Goal: Information Seeking & Learning: Learn about a topic

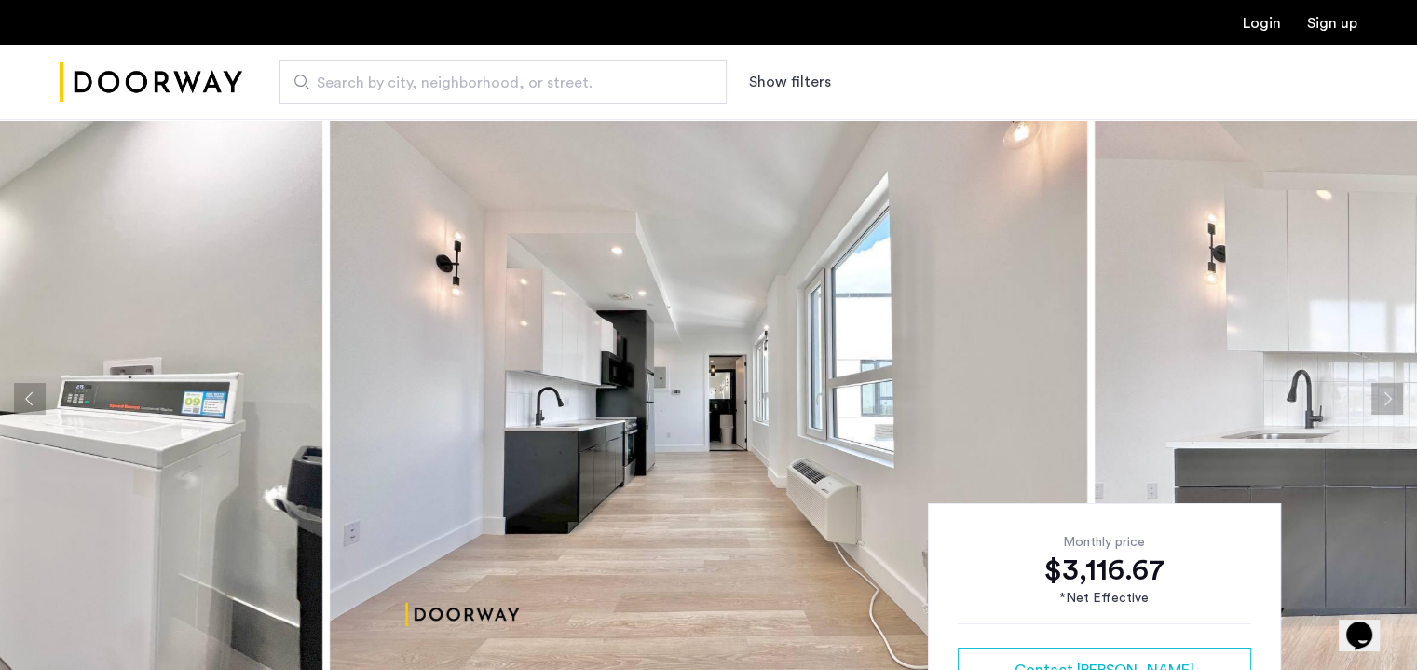
click at [849, 409] on img at bounding box center [708, 398] width 757 height 559
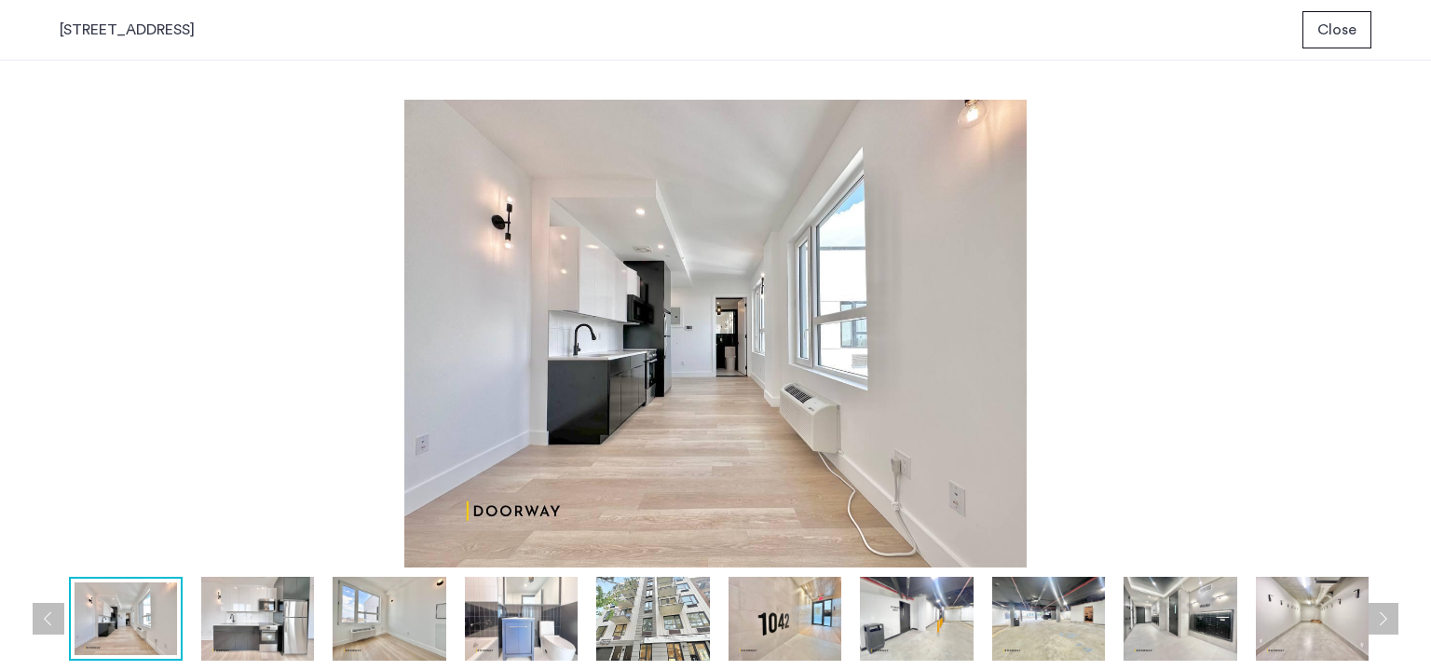
click at [1316, 25] on button "Close" at bounding box center [1336, 29] width 69 height 37
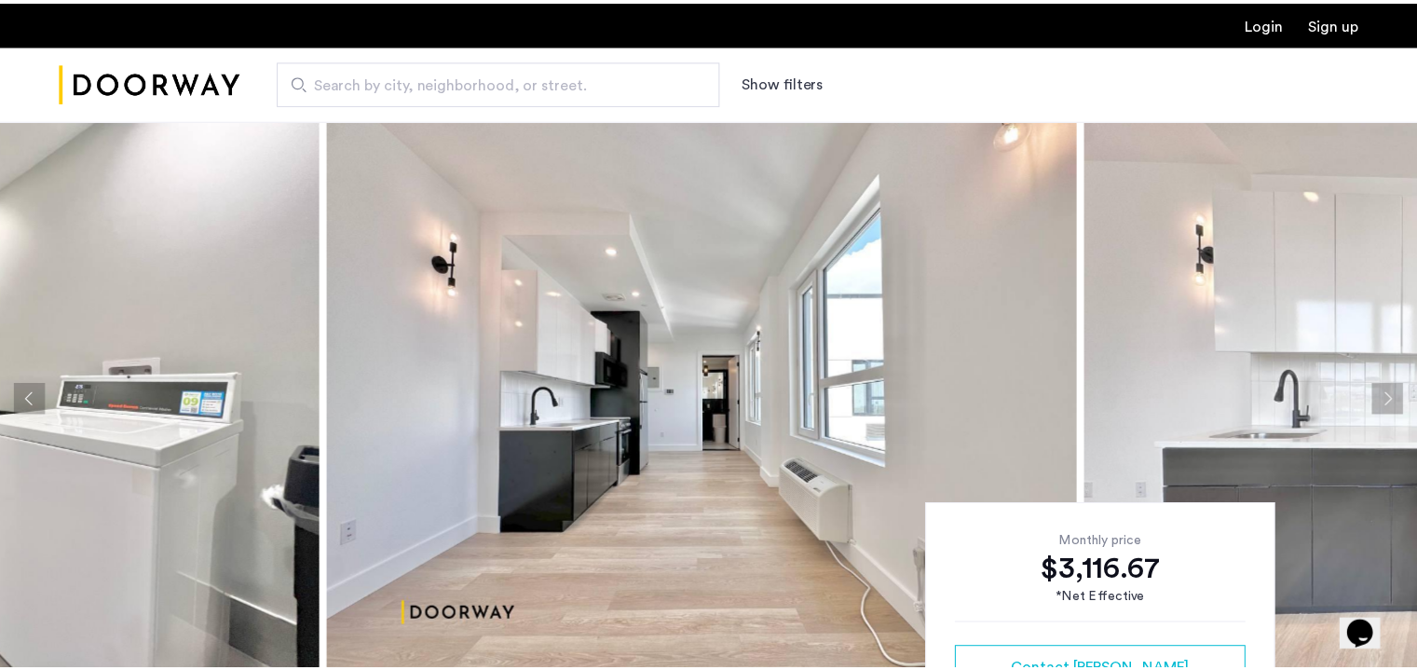
scroll to position [7, 0]
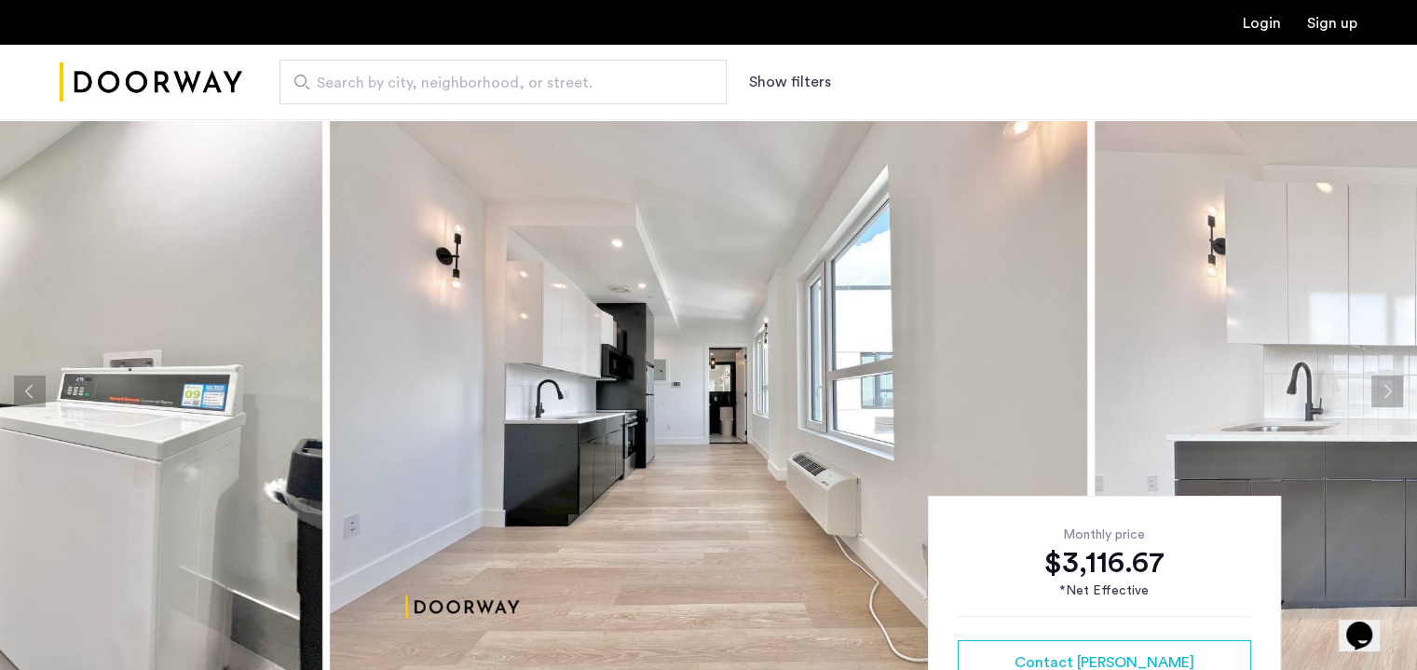
click at [1392, 389] on button "Next apartment" at bounding box center [1387, 391] width 32 height 32
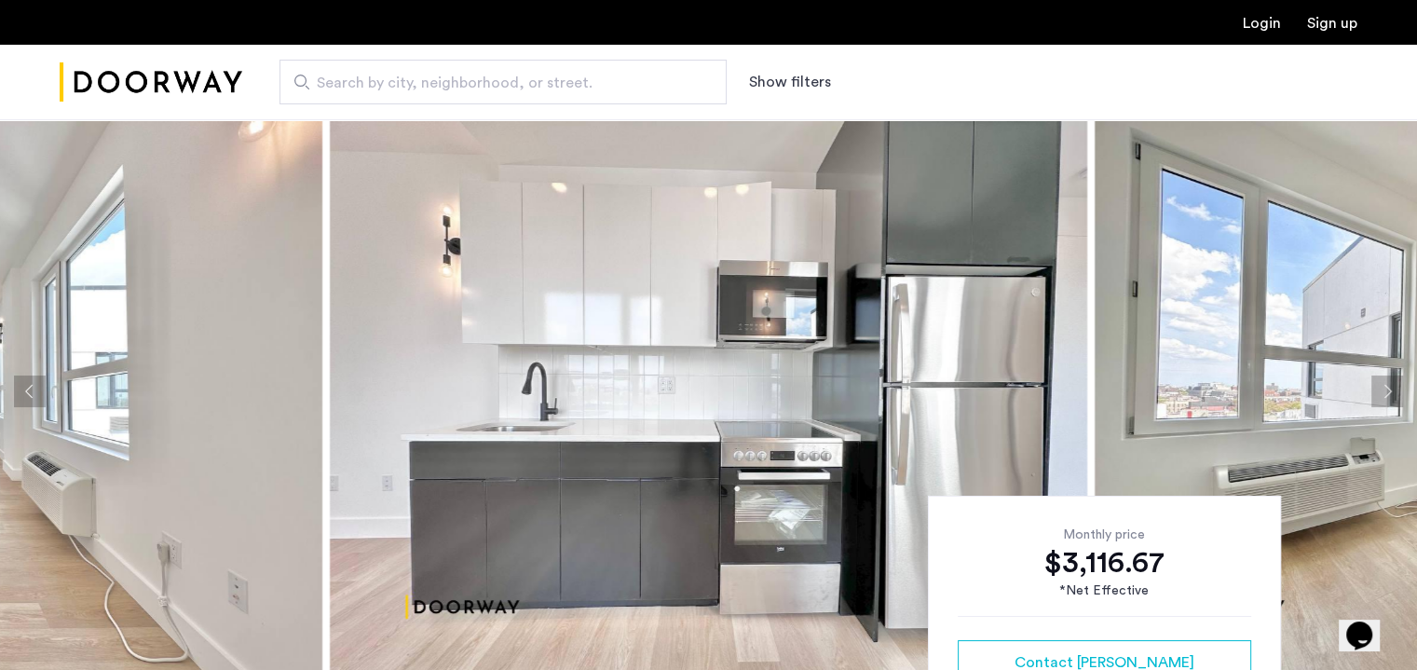
click at [1392, 389] on button "Next apartment" at bounding box center [1387, 391] width 32 height 32
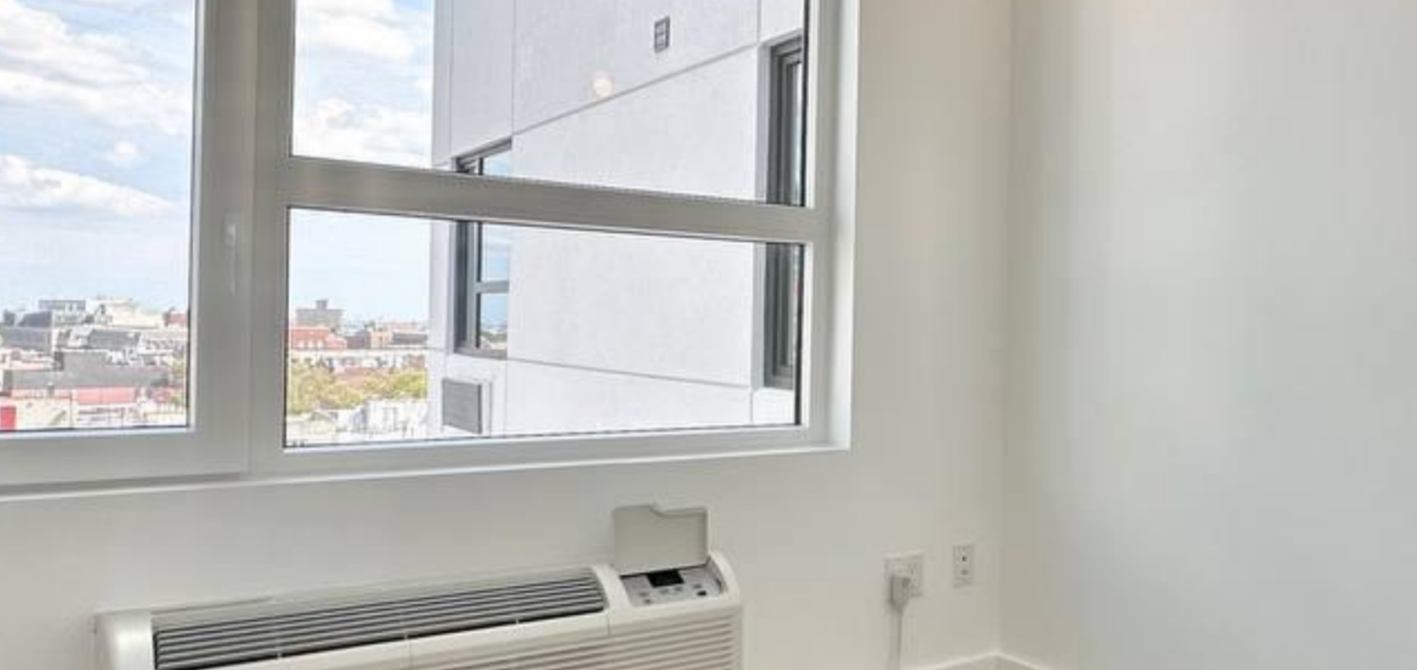
drag, startPoint x: 524, startPoint y: 390, endPoint x: 665, endPoint y: 375, distance: 141.4
click at [665, 375] on img at bounding box center [708, 391] width 757 height 559
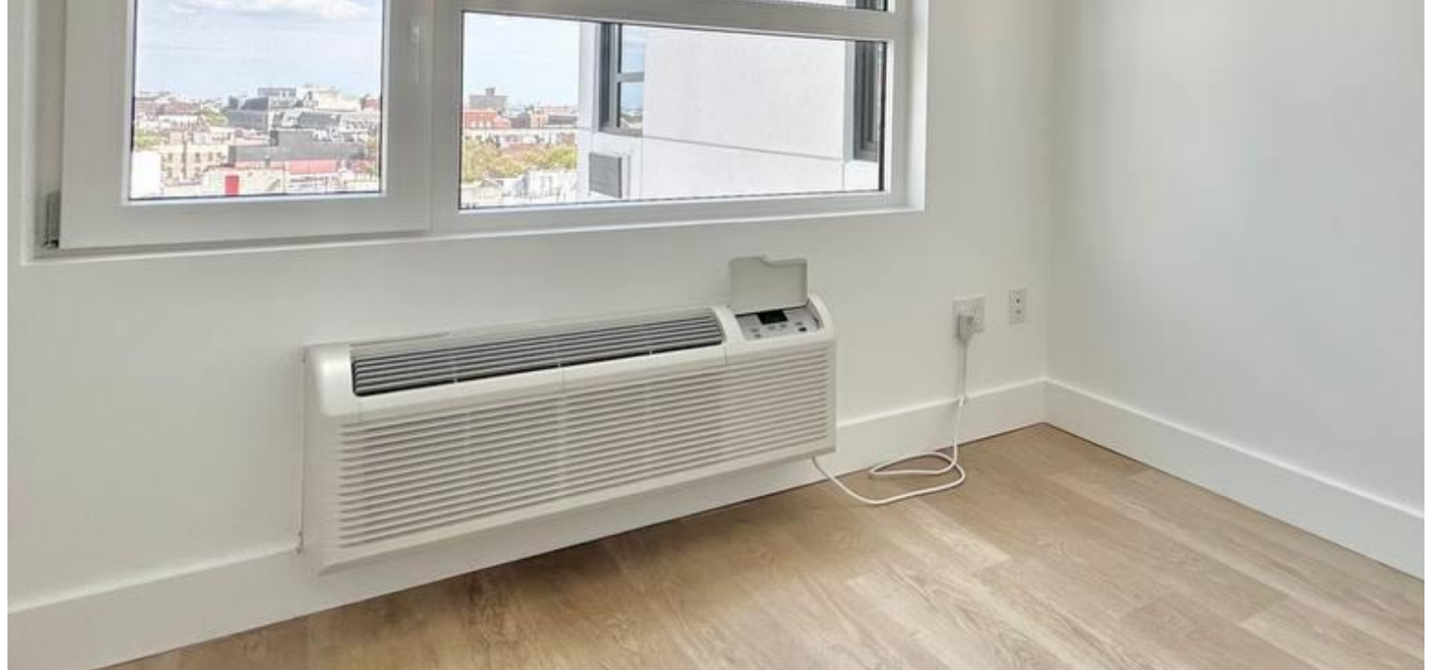
scroll to position [0, 0]
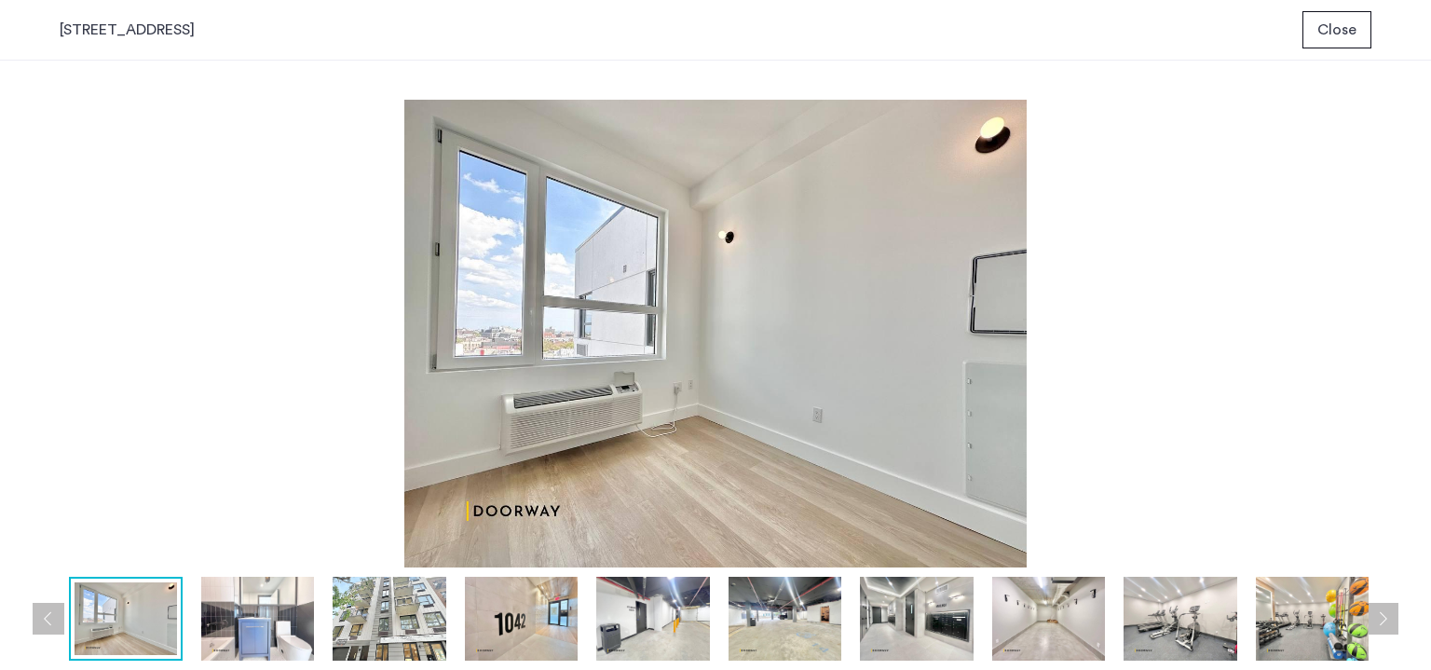
click at [1336, 41] on button "Close" at bounding box center [1336, 29] width 69 height 37
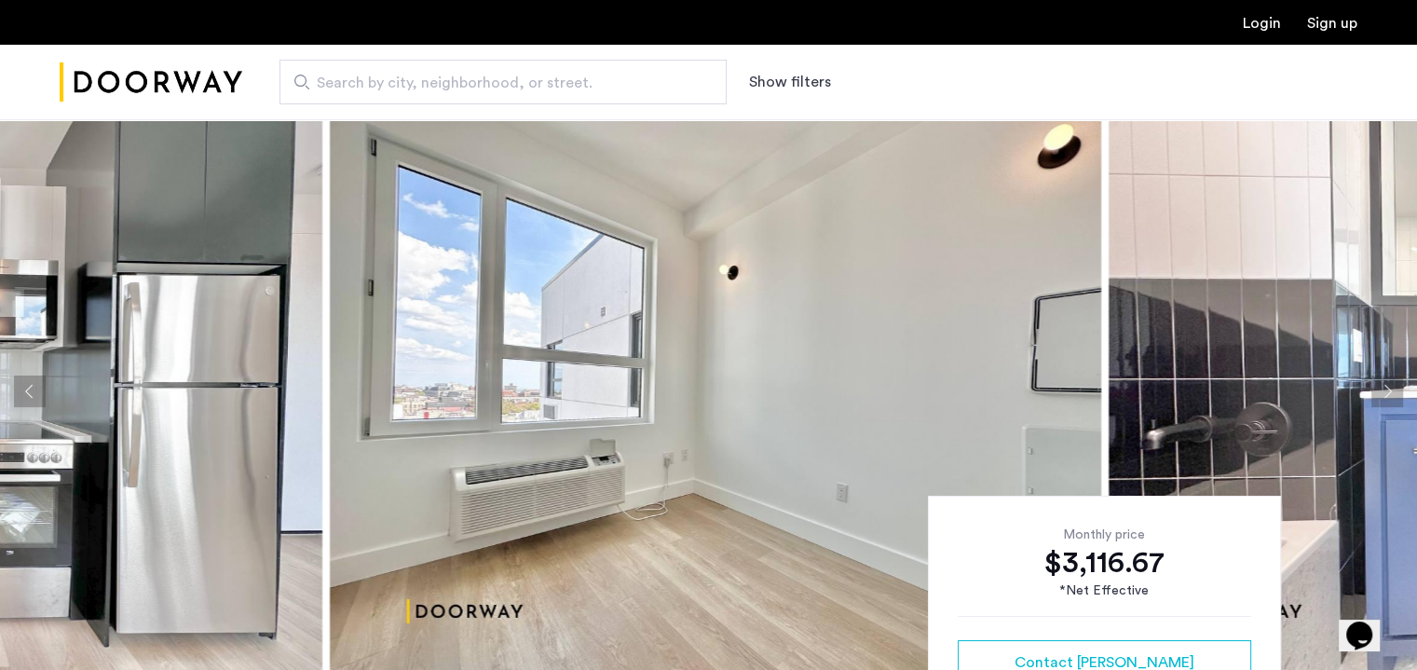
scroll to position [71, 0]
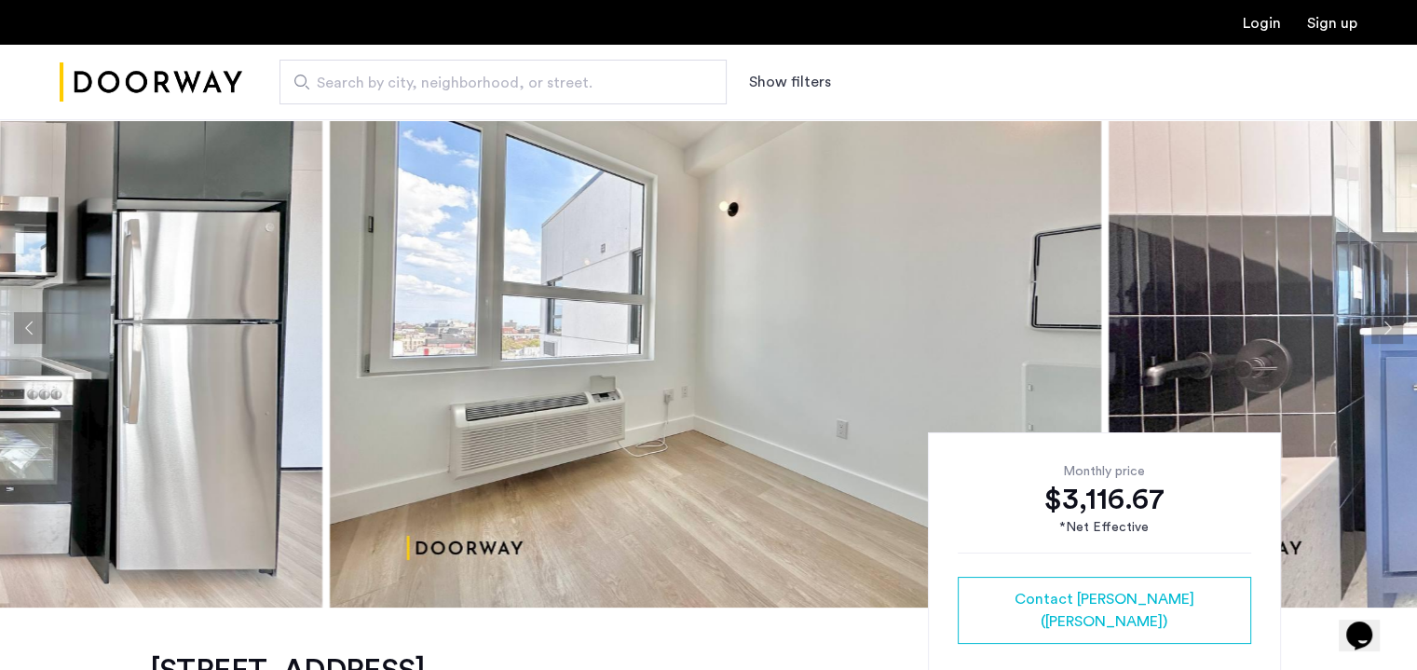
click at [917, 342] on img at bounding box center [715, 327] width 771 height 559
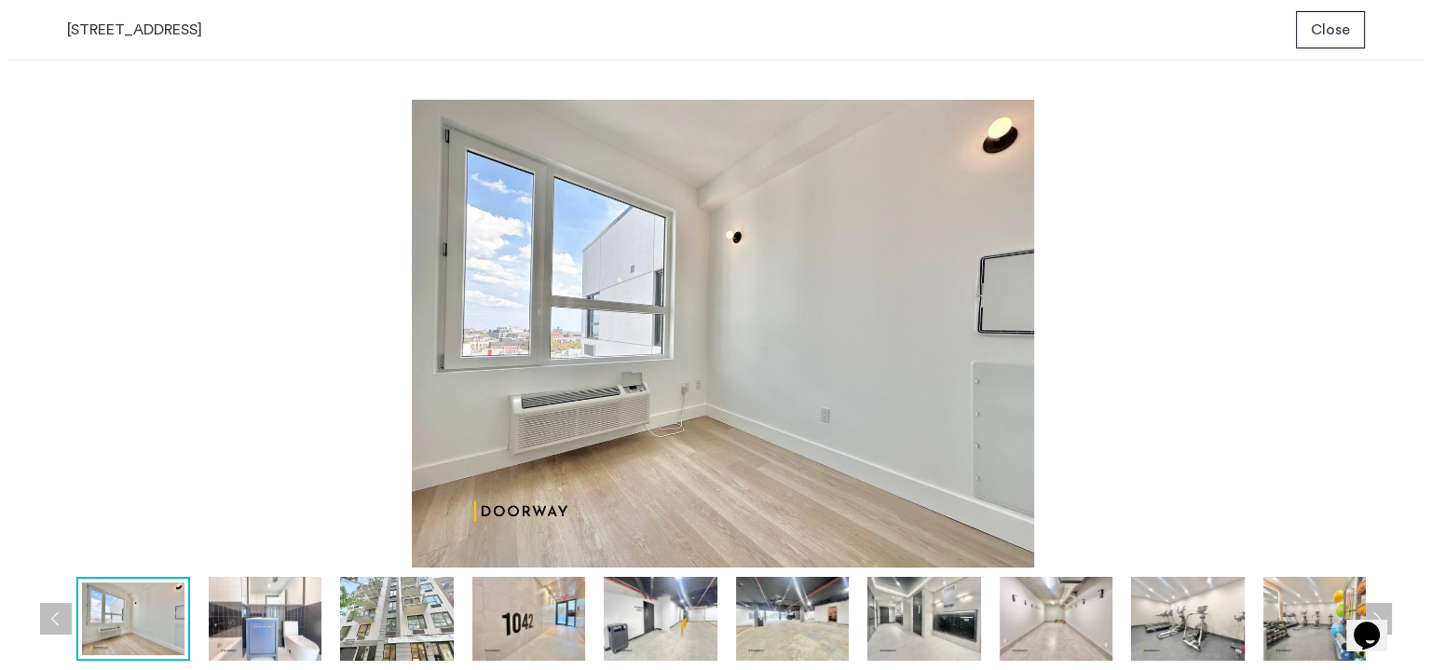
scroll to position [0, 0]
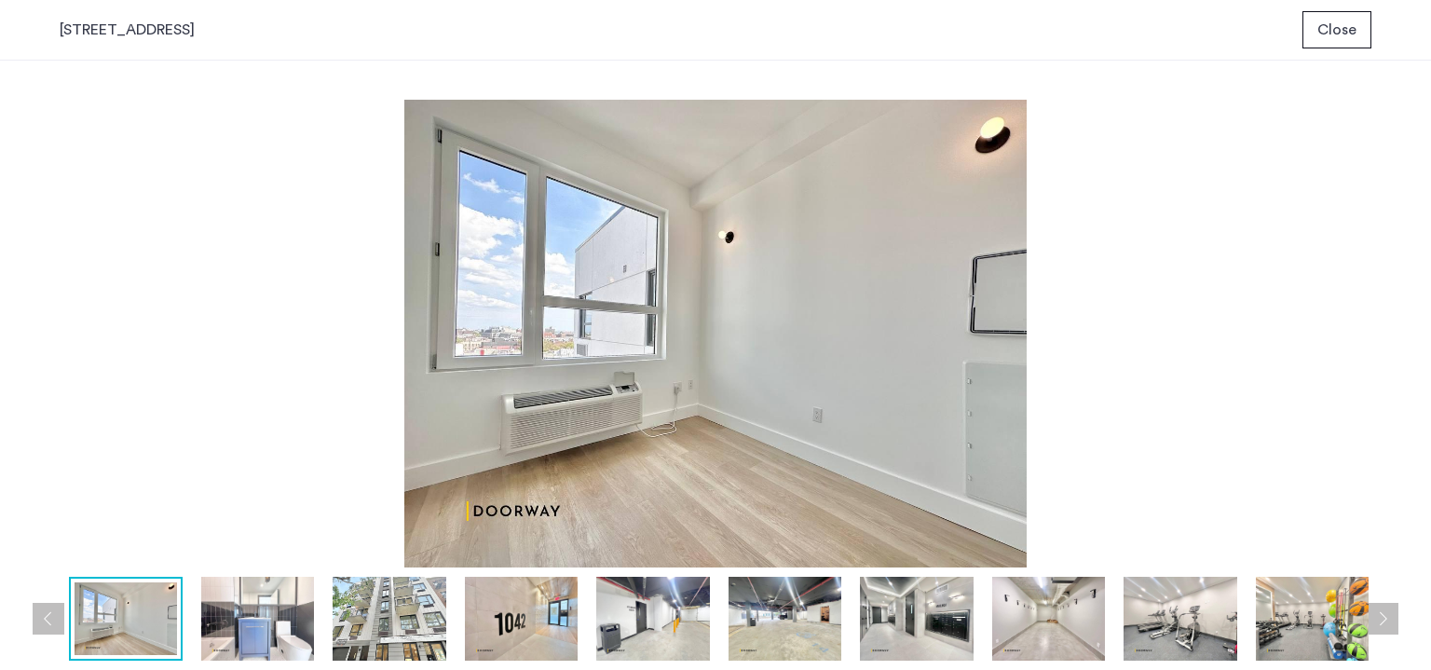
click at [255, 600] on img at bounding box center [258, 618] width 114 height 84
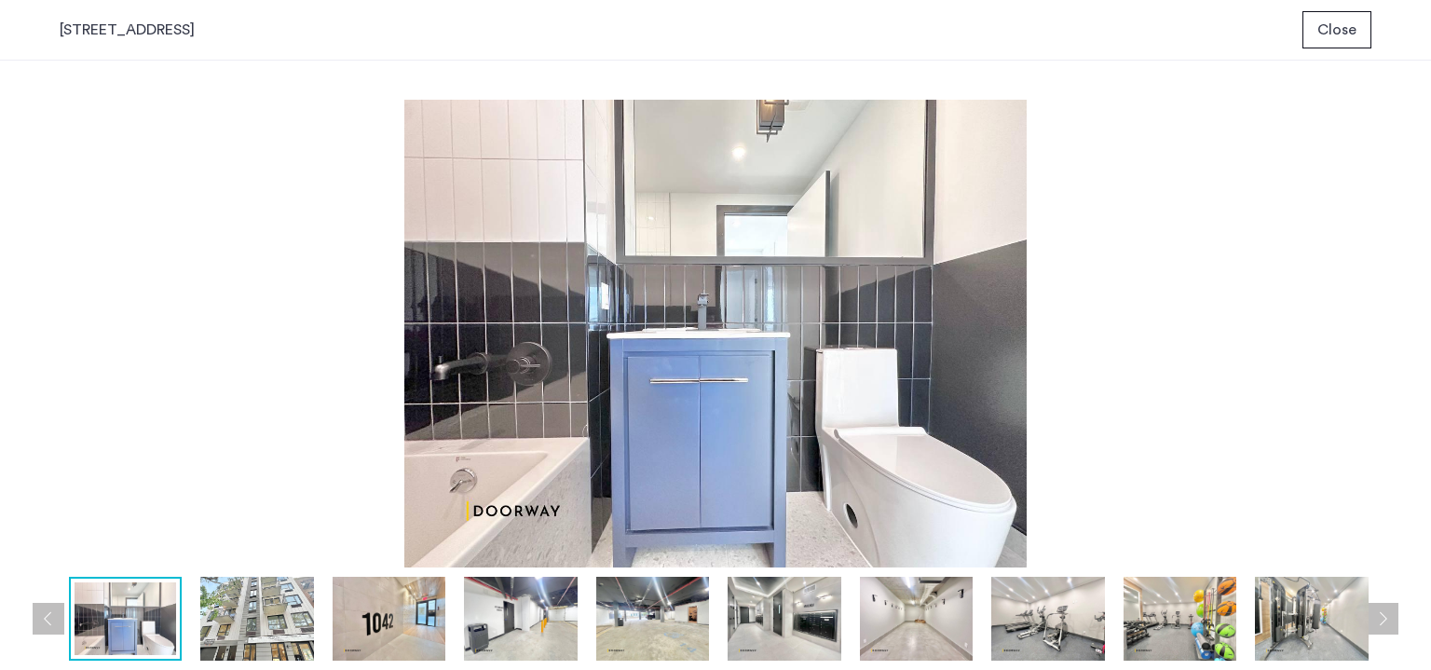
click at [384, 594] on img at bounding box center [389, 618] width 114 height 84
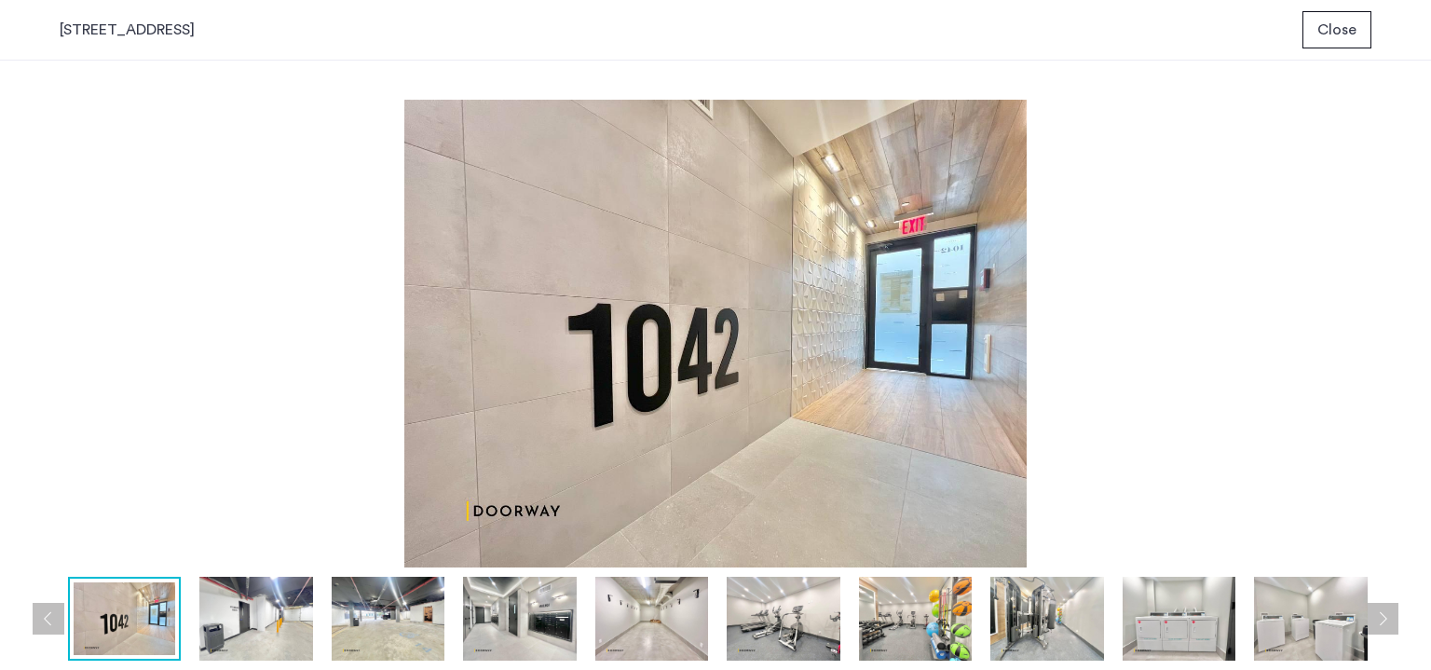
click at [507, 601] on img at bounding box center [520, 618] width 114 height 84
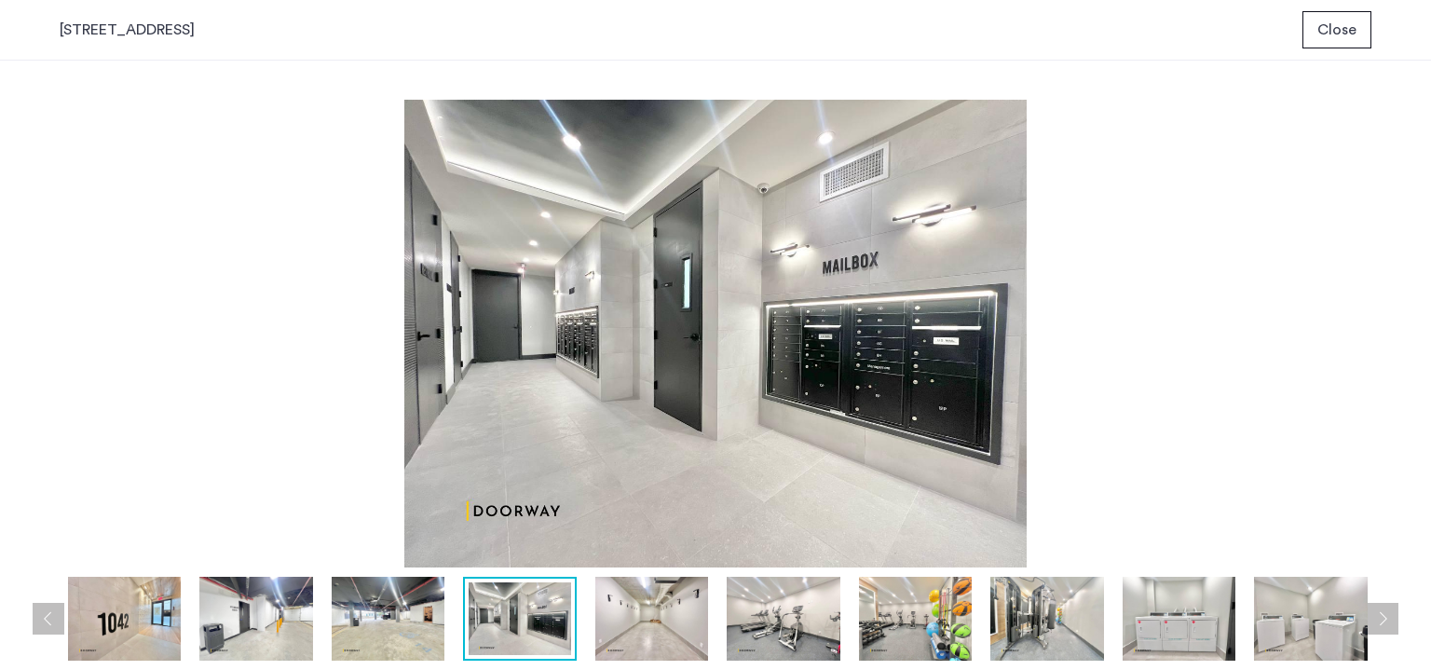
click at [657, 604] on img at bounding box center [652, 618] width 114 height 84
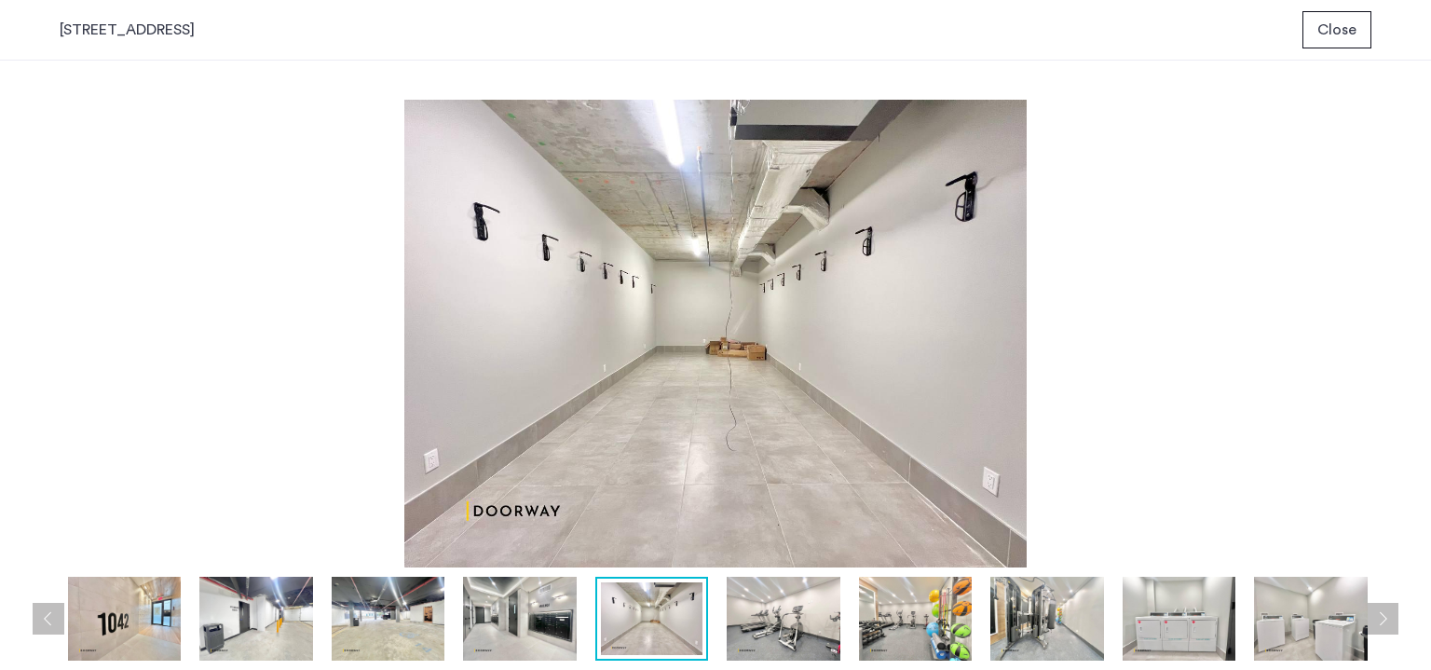
click at [763, 606] on img at bounding box center [783, 618] width 114 height 84
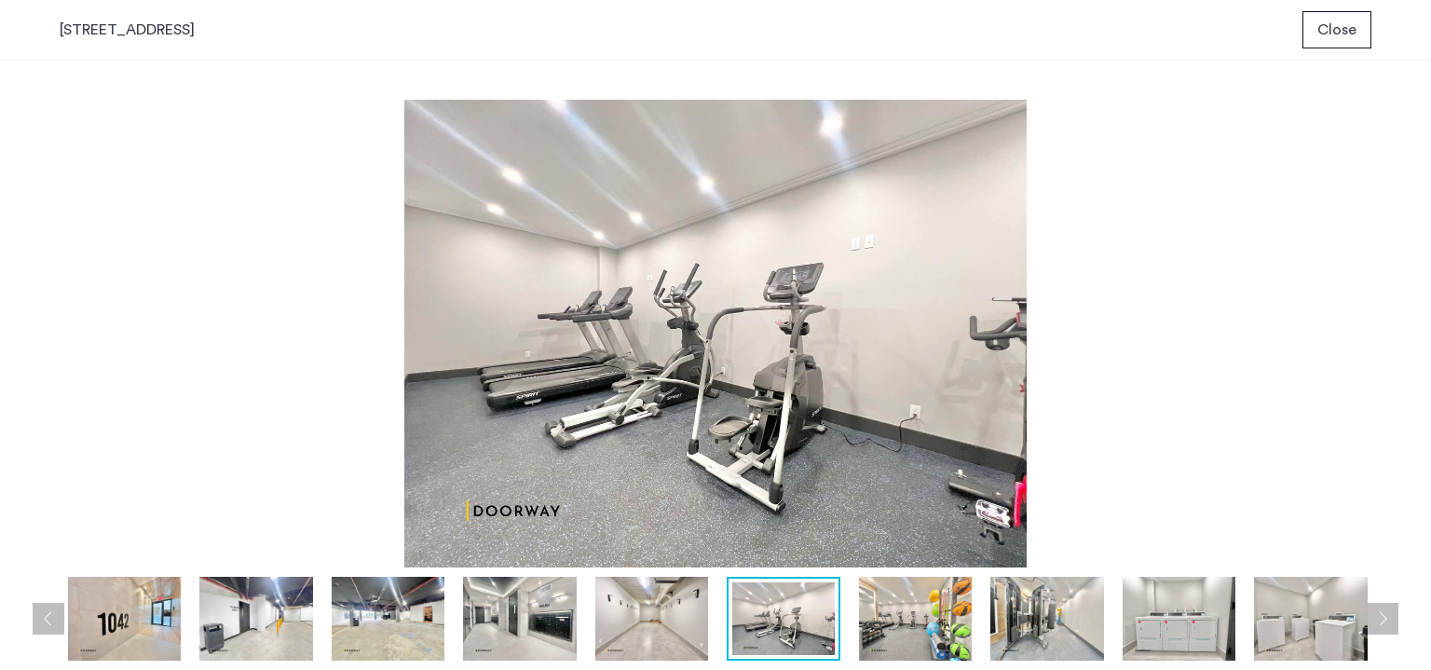
click at [877, 606] on img at bounding box center [916, 618] width 114 height 84
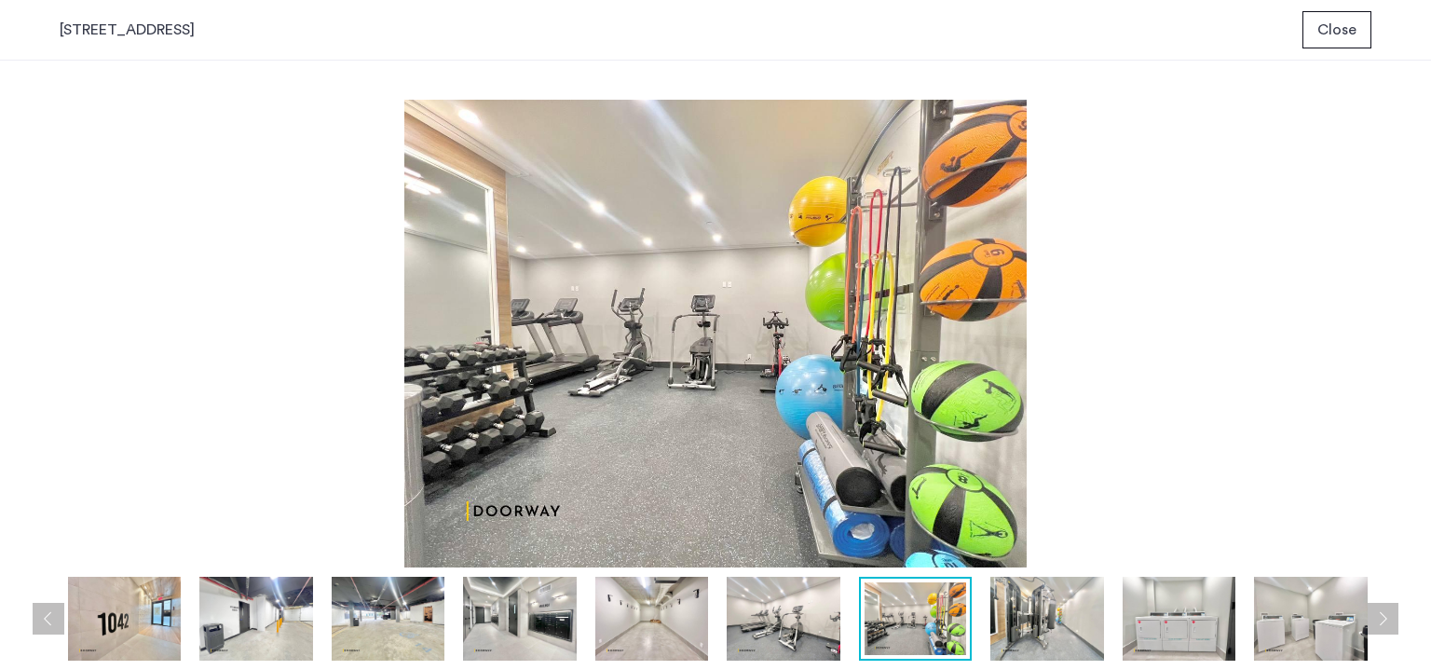
click at [1021, 605] on img at bounding box center [1047, 618] width 114 height 84
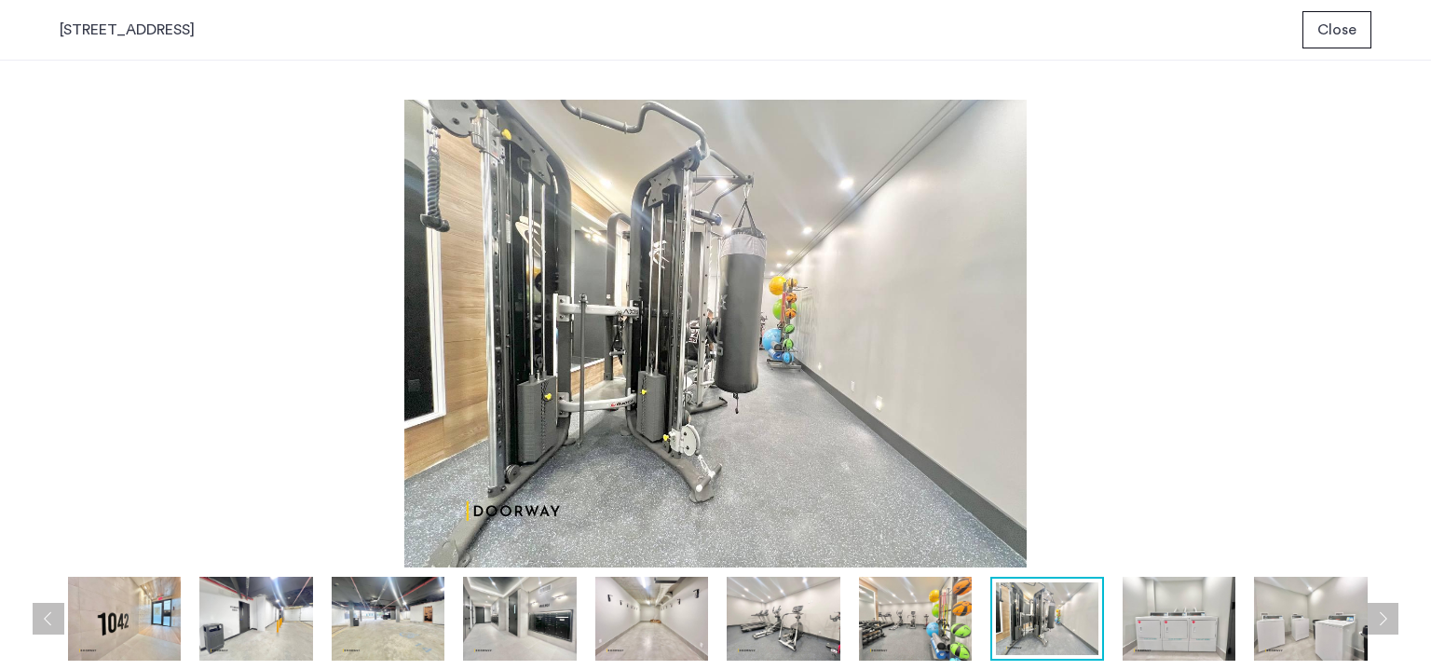
click at [1181, 615] on img at bounding box center [1179, 618] width 114 height 84
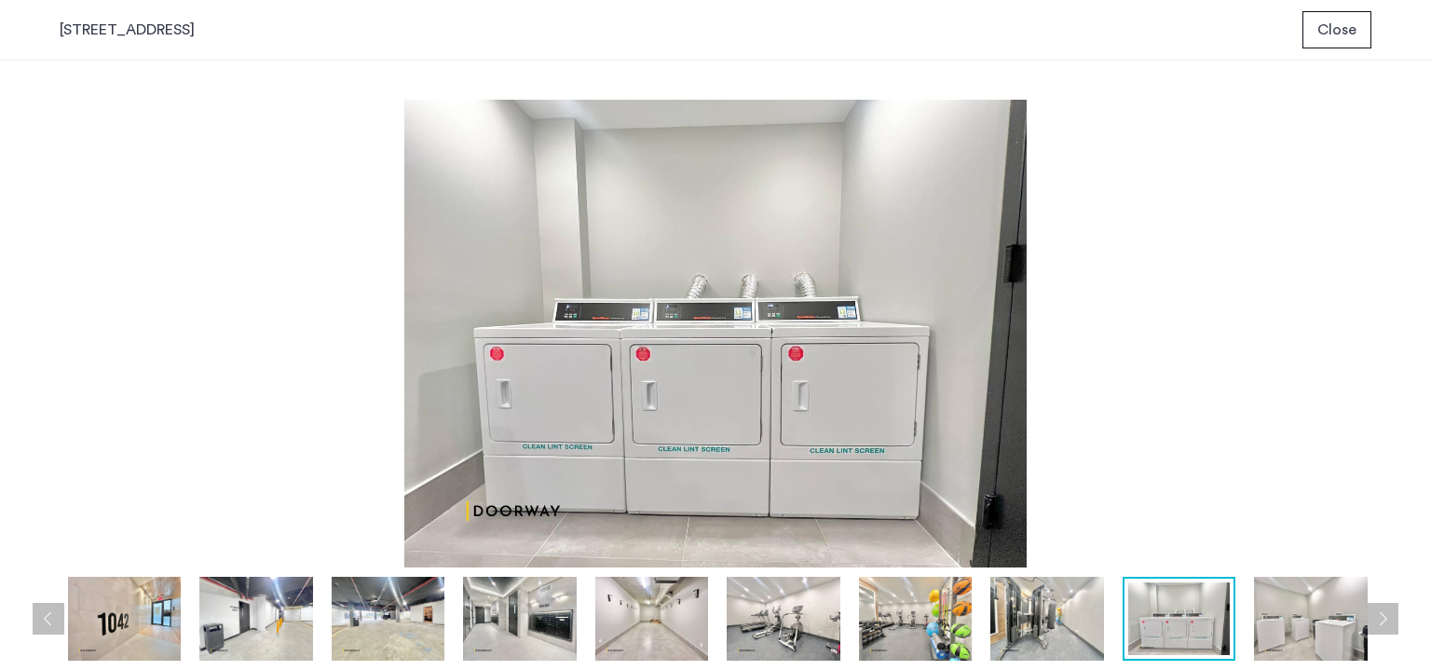
click at [1282, 607] on img at bounding box center [1311, 618] width 114 height 84
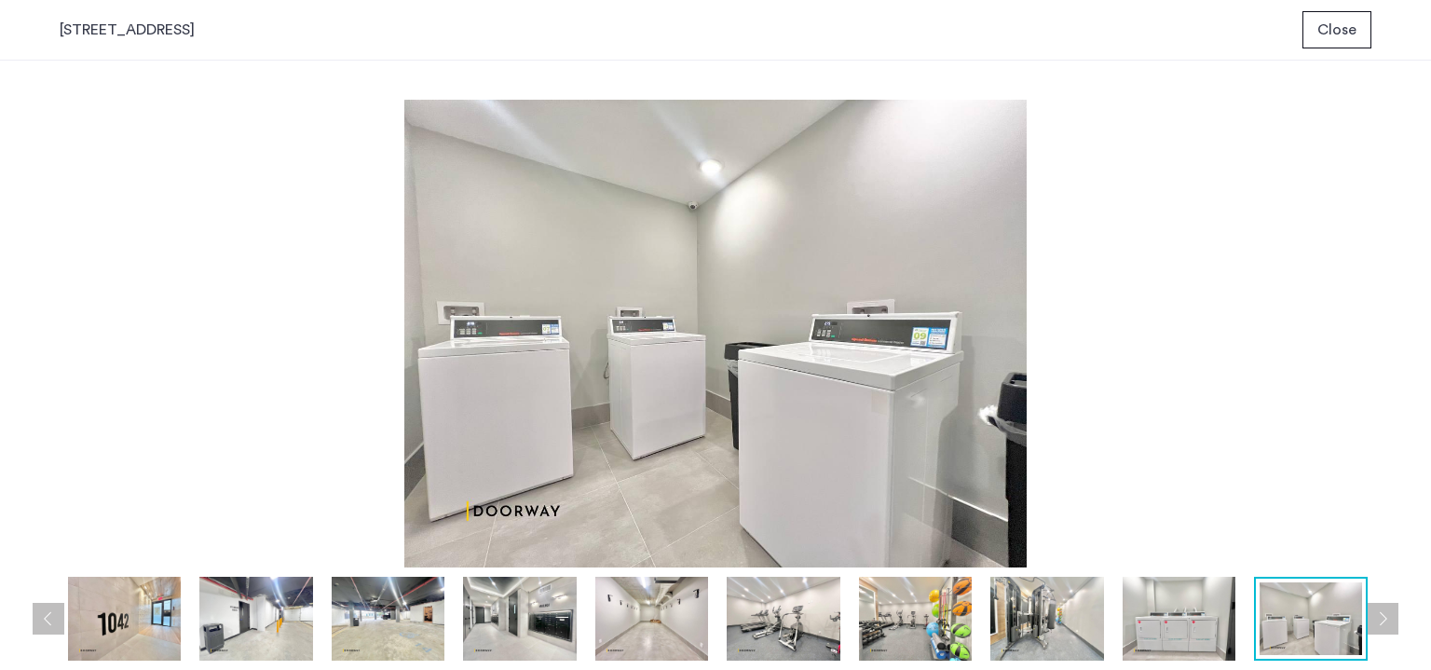
click at [1382, 618] on button "Next apartment" at bounding box center [1382, 619] width 32 height 32
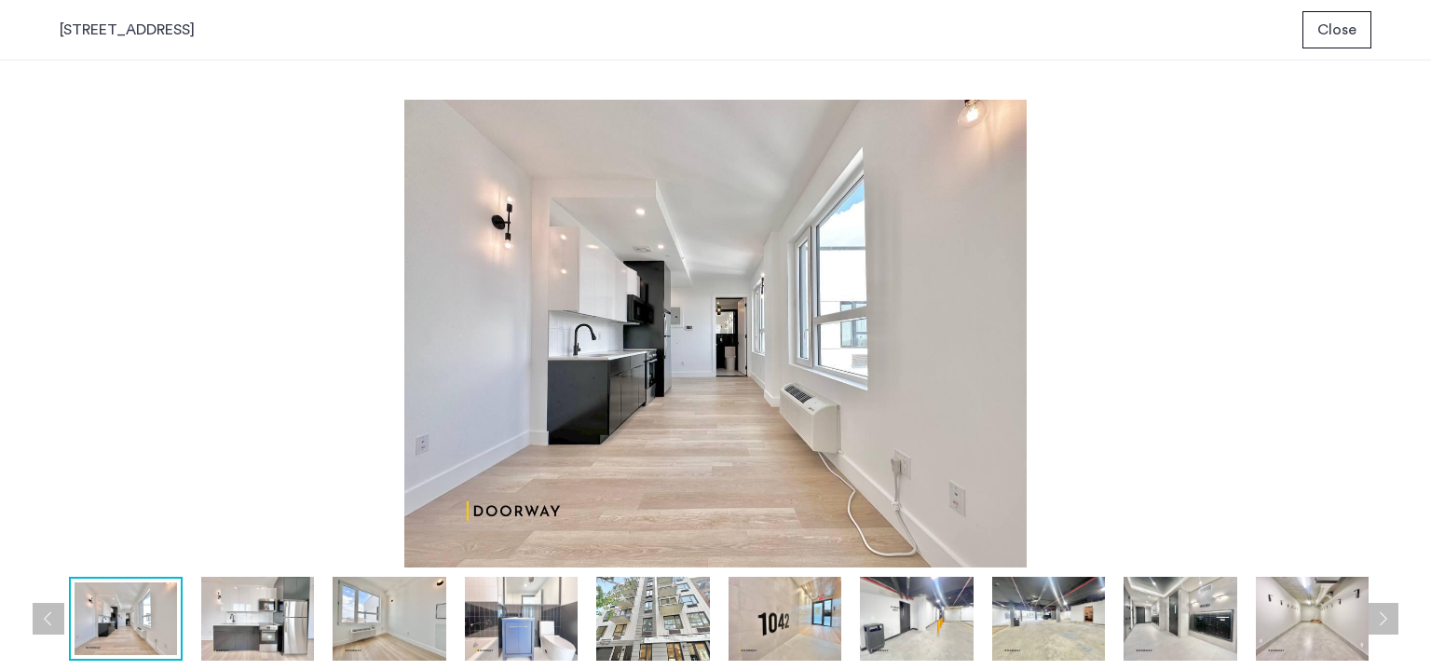
click at [250, 605] on img at bounding box center [258, 618] width 114 height 84
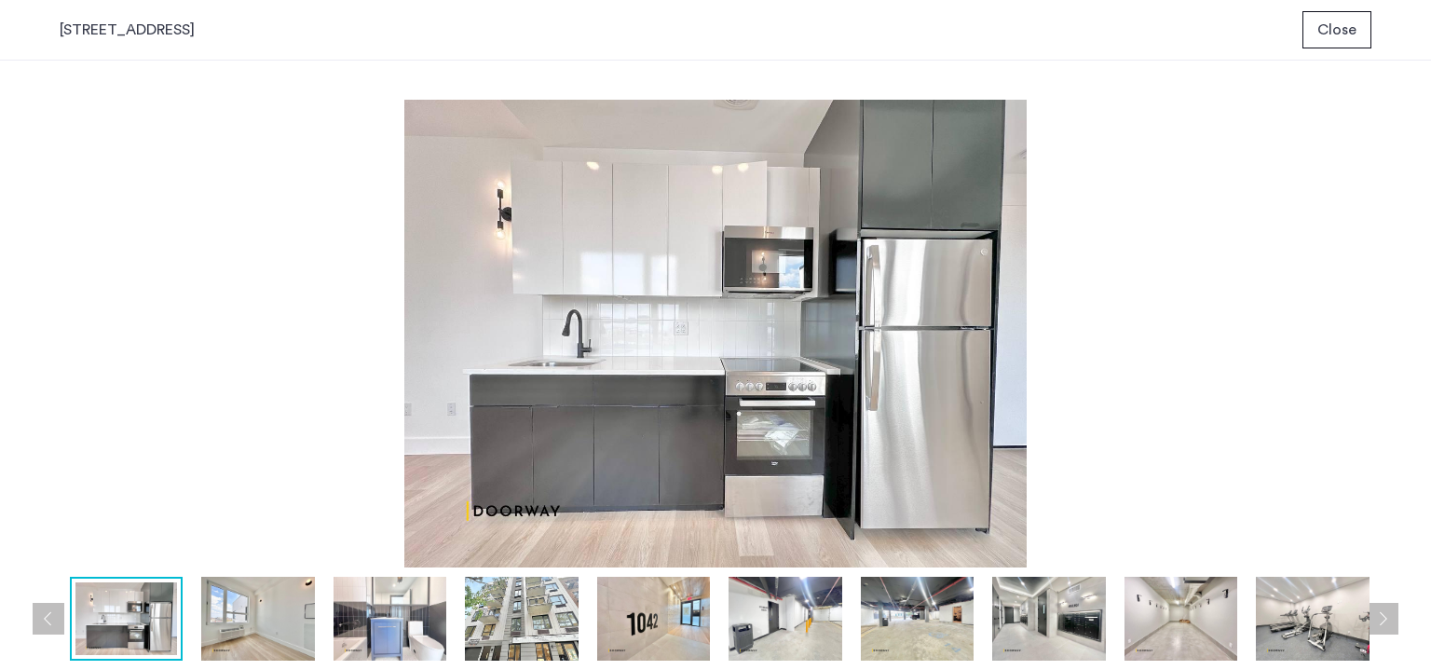
click at [385, 606] on img at bounding box center [390, 618] width 114 height 84
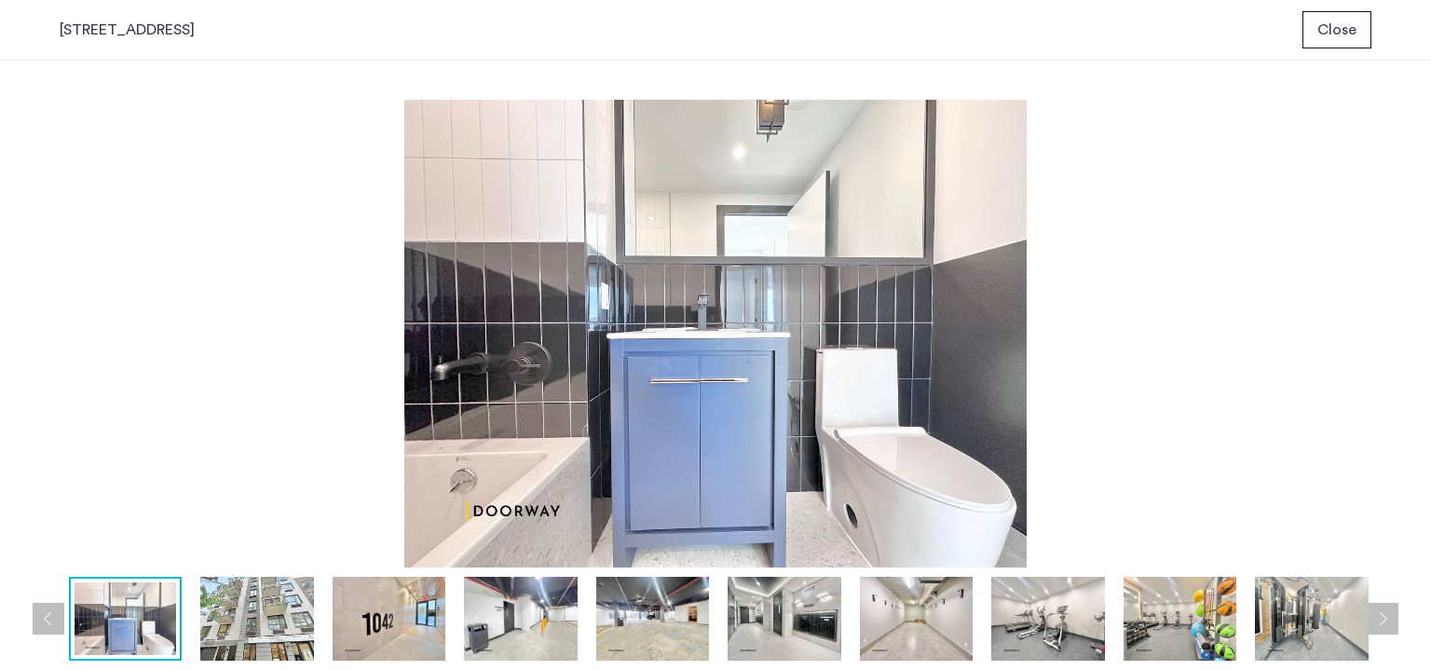
click at [495, 605] on img at bounding box center [521, 618] width 114 height 84
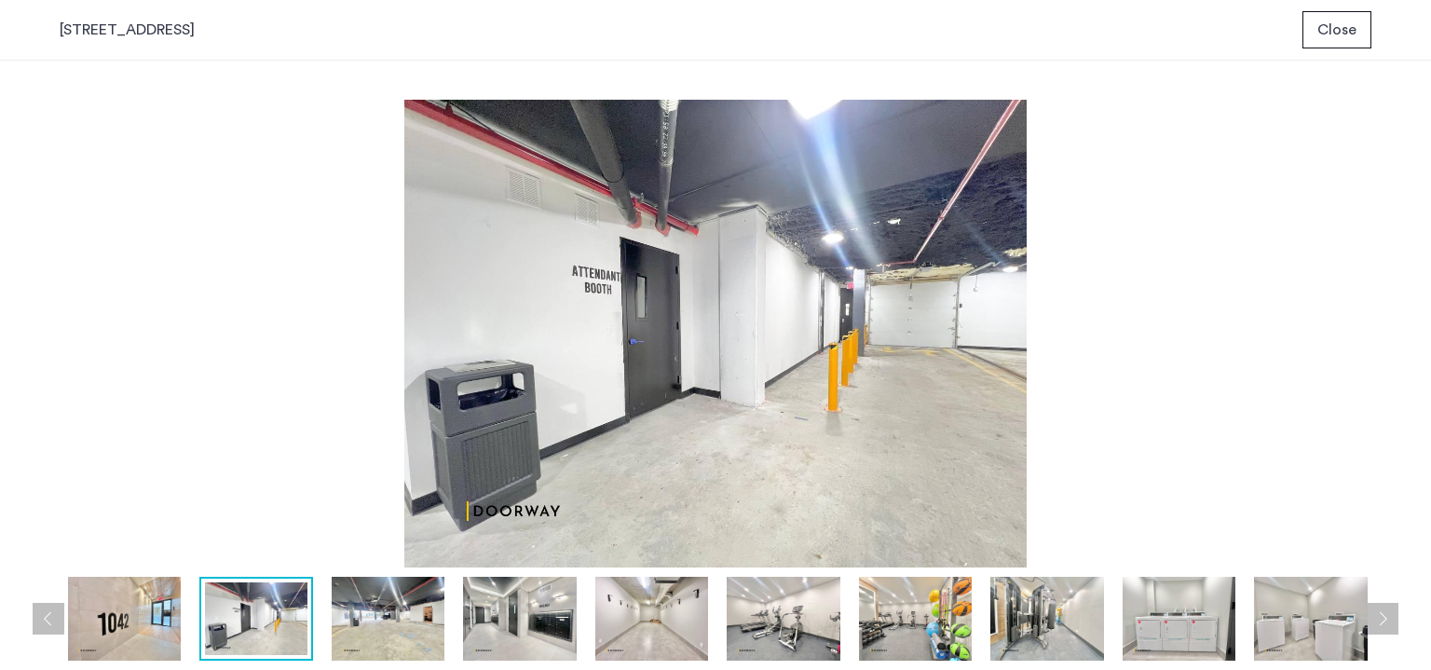
click at [648, 607] on img at bounding box center [652, 618] width 114 height 84
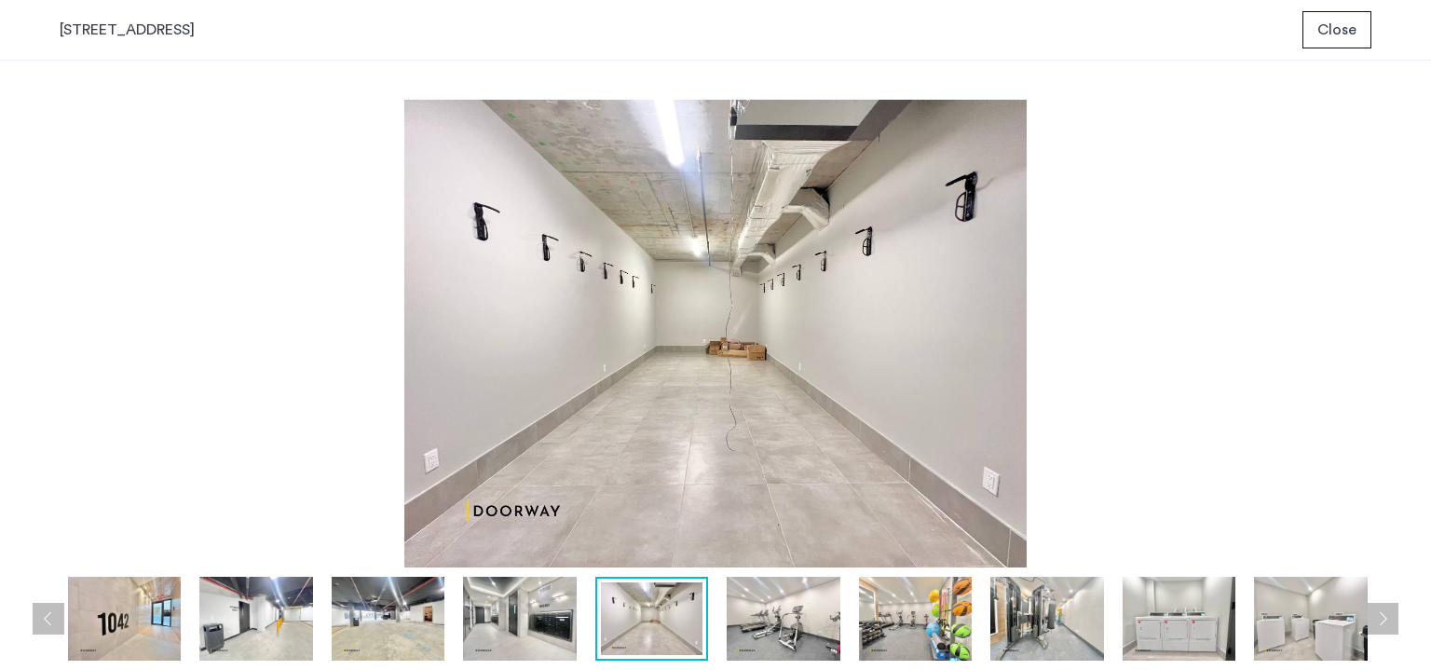
click at [771, 614] on img at bounding box center [783, 618] width 114 height 84
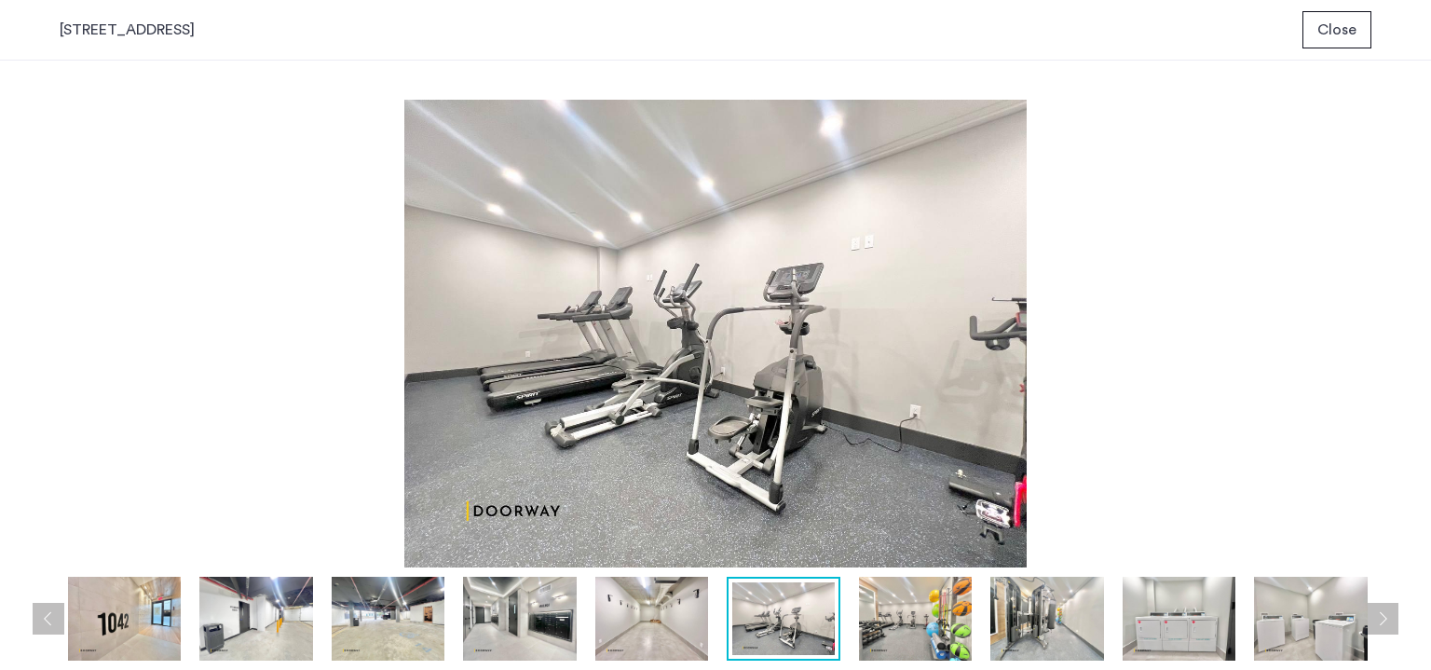
click at [875, 602] on img at bounding box center [916, 618] width 114 height 84
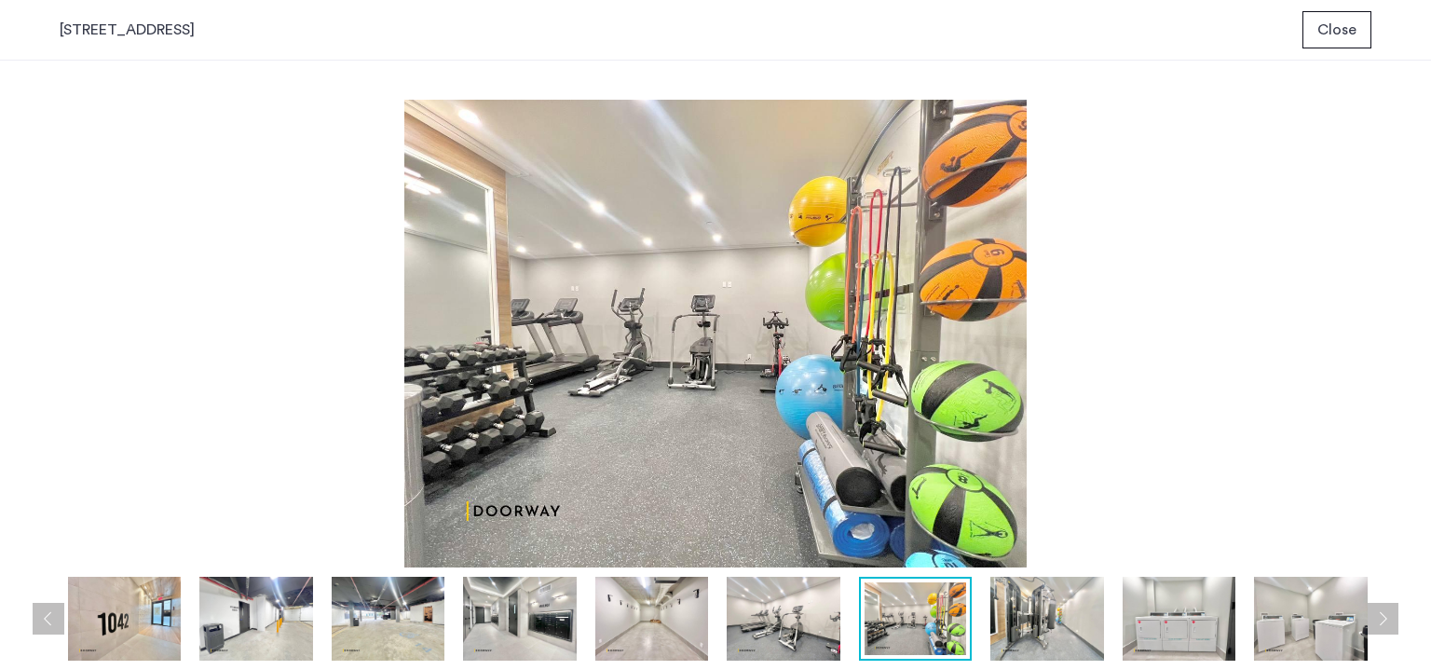
click at [1000, 610] on img at bounding box center [1047, 618] width 114 height 84
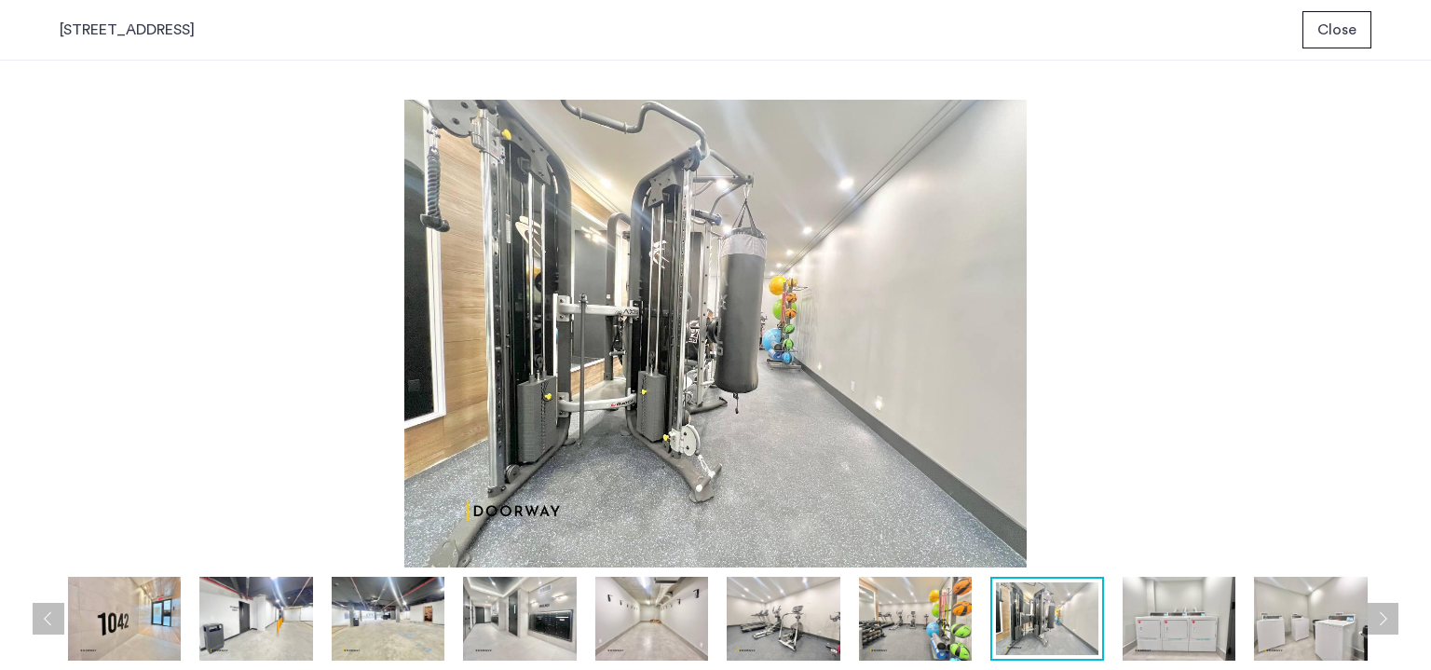
click at [1162, 596] on img at bounding box center [1179, 618] width 114 height 84
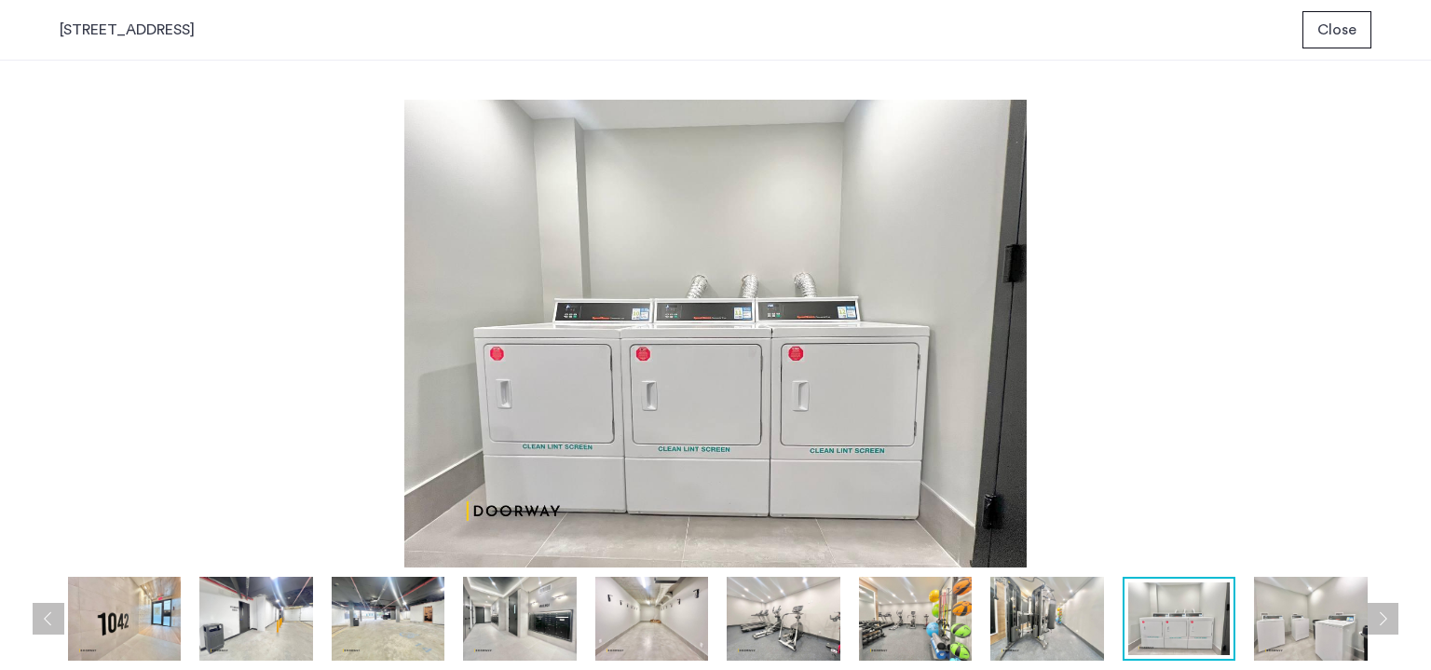
click at [1271, 598] on img at bounding box center [1311, 618] width 114 height 84
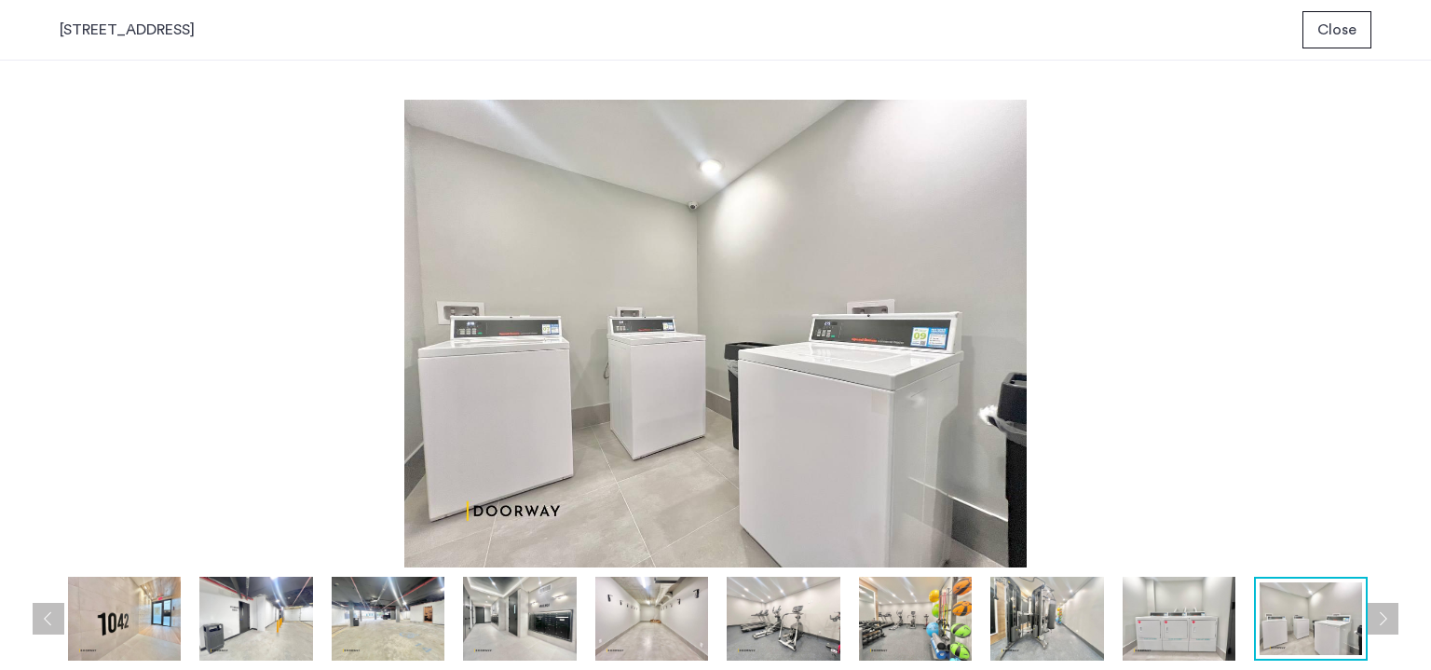
click at [1388, 623] on button "Next apartment" at bounding box center [1382, 619] width 32 height 32
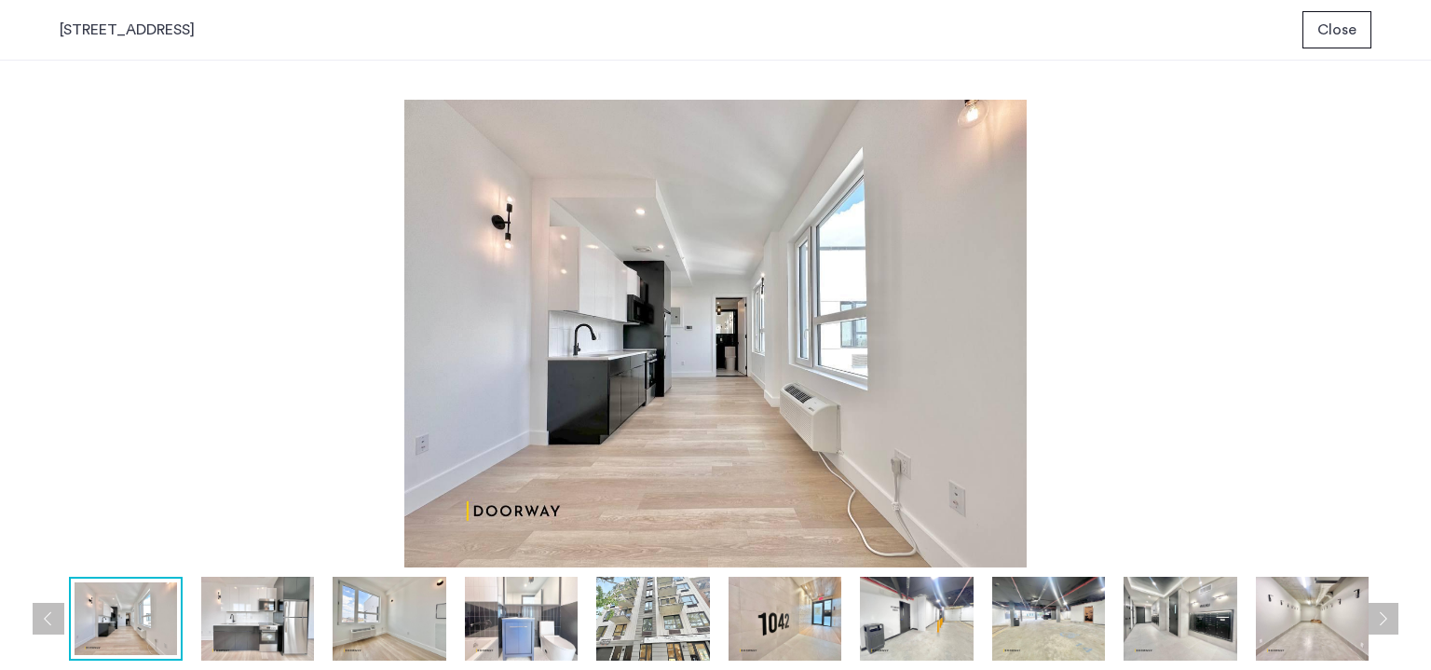
click at [1390, 617] on button "Next apartment" at bounding box center [1382, 619] width 32 height 32
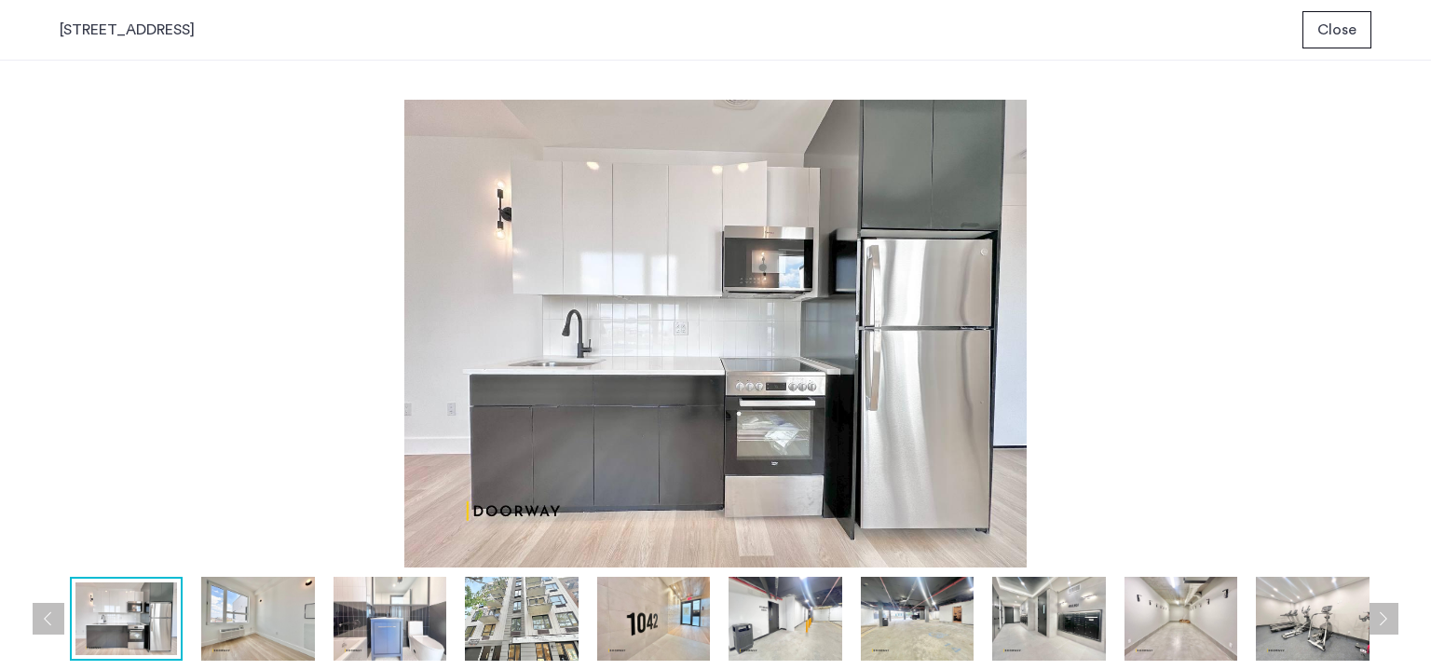
click at [1390, 617] on button "Next apartment" at bounding box center [1382, 619] width 32 height 32
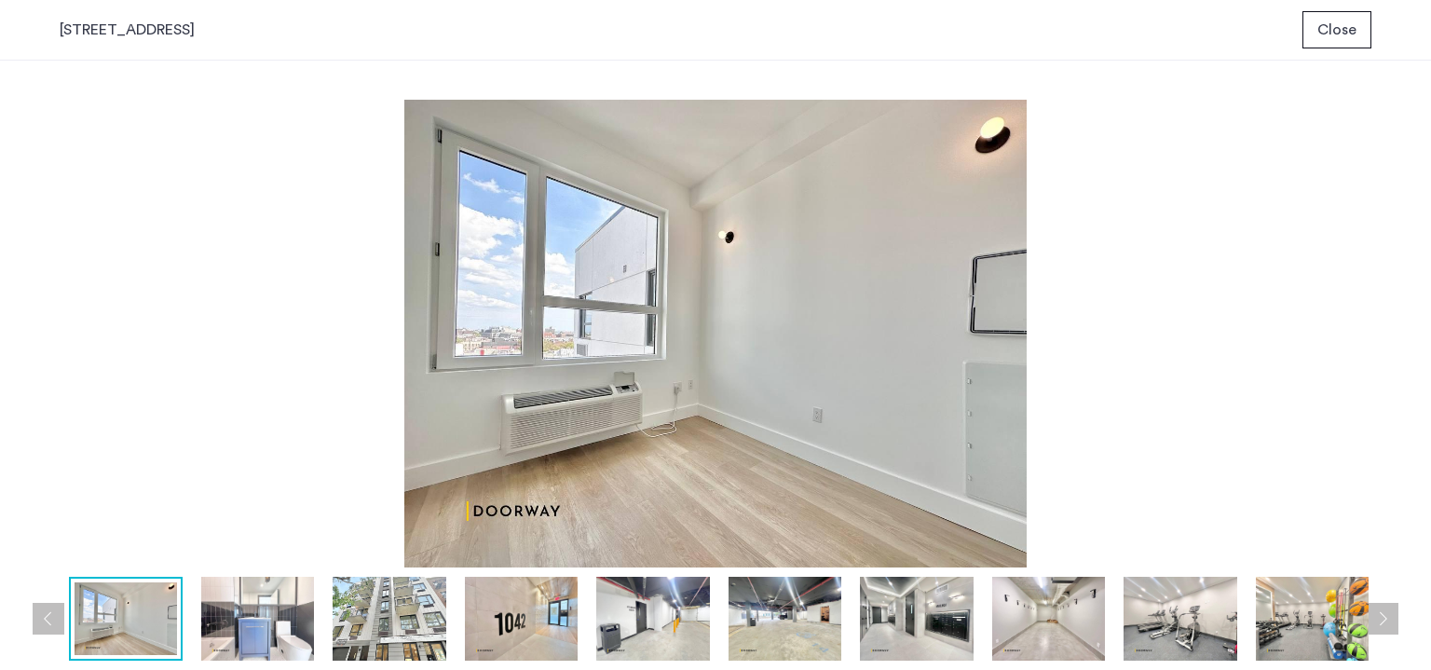
click at [1390, 617] on button "Next apartment" at bounding box center [1382, 619] width 32 height 32
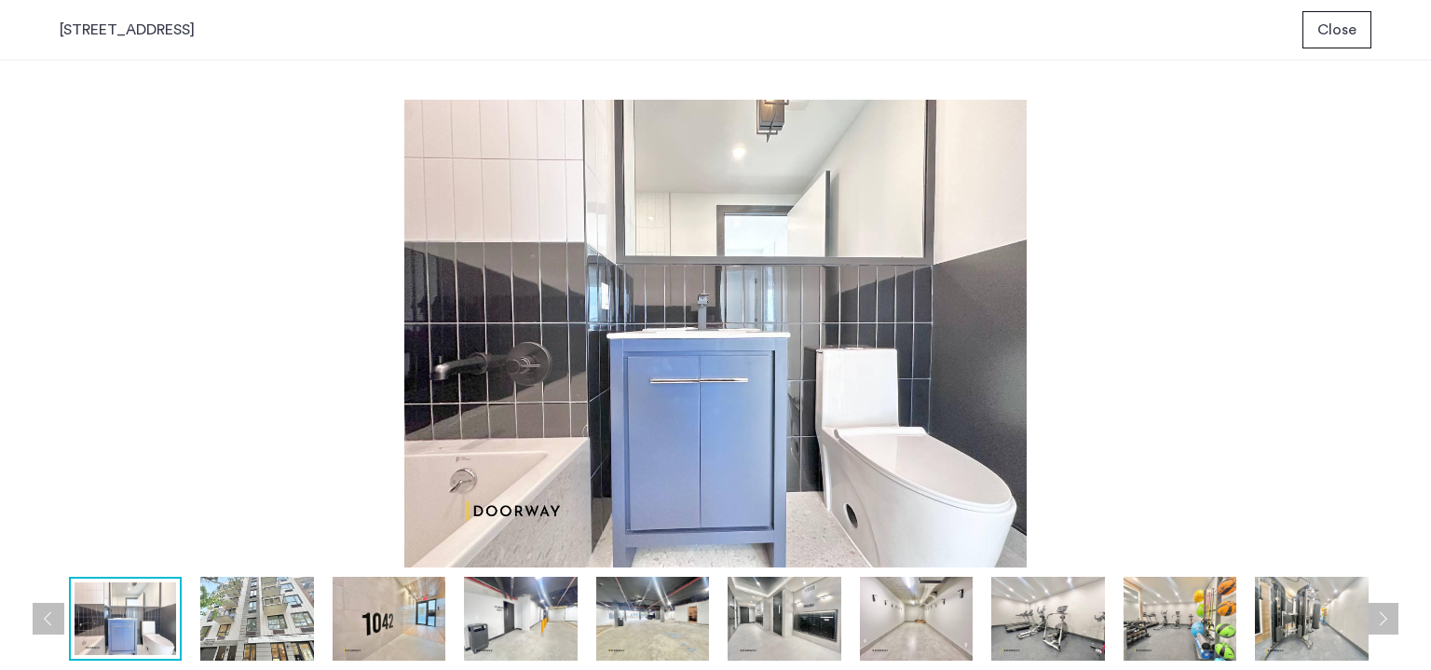
click at [1390, 617] on button "Next apartment" at bounding box center [1382, 619] width 32 height 32
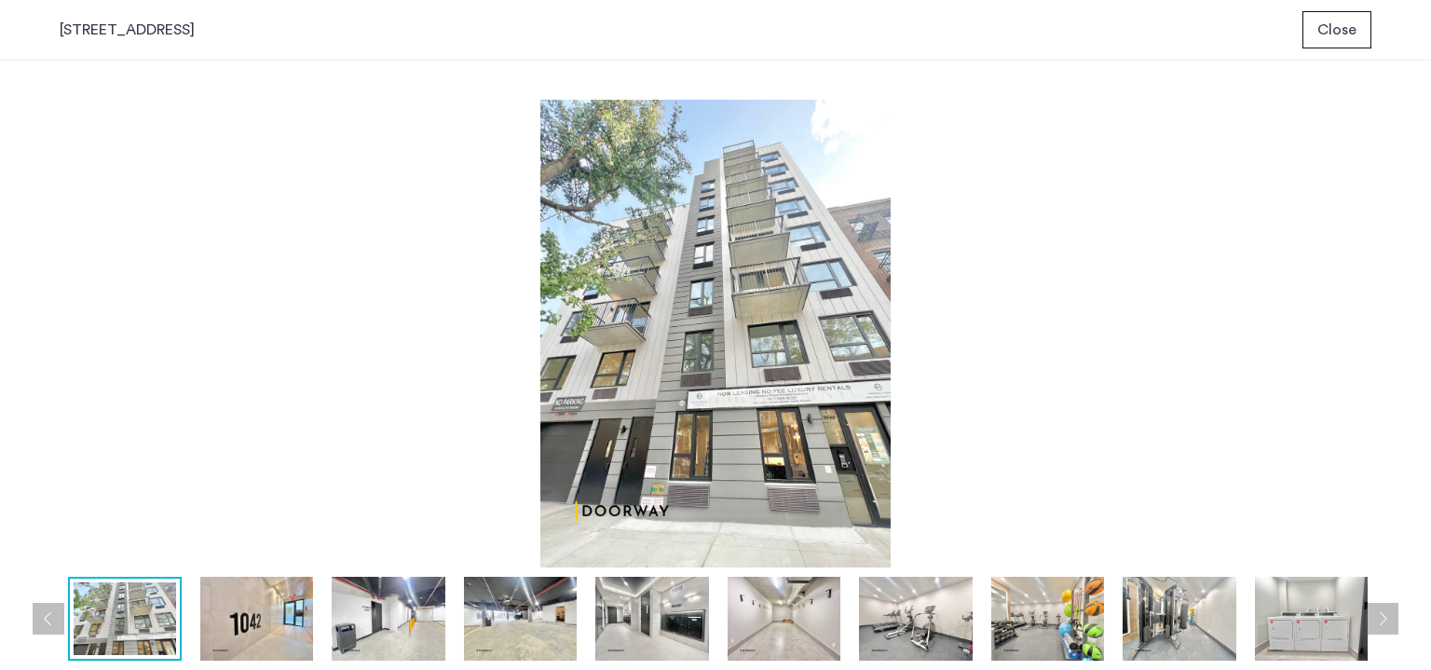
click at [1390, 617] on button "Next apartment" at bounding box center [1382, 619] width 32 height 32
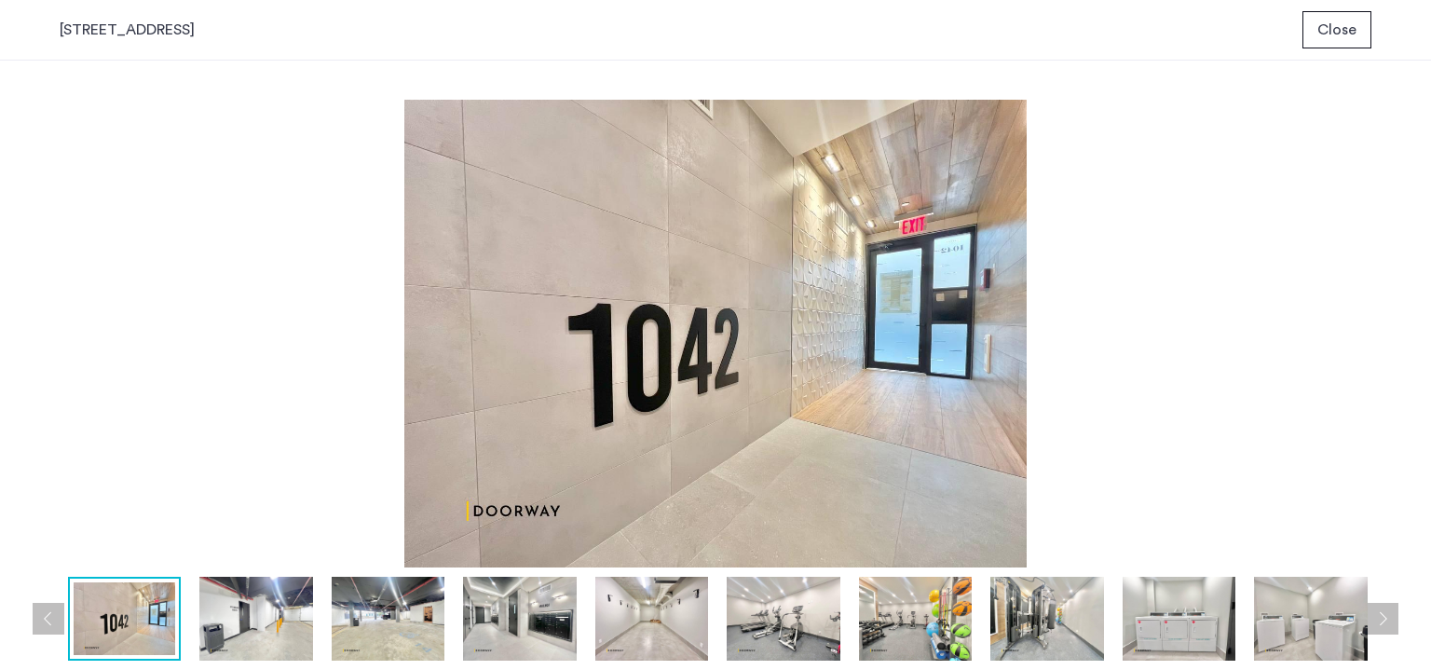
click at [1390, 617] on button "Next apartment" at bounding box center [1382, 619] width 32 height 32
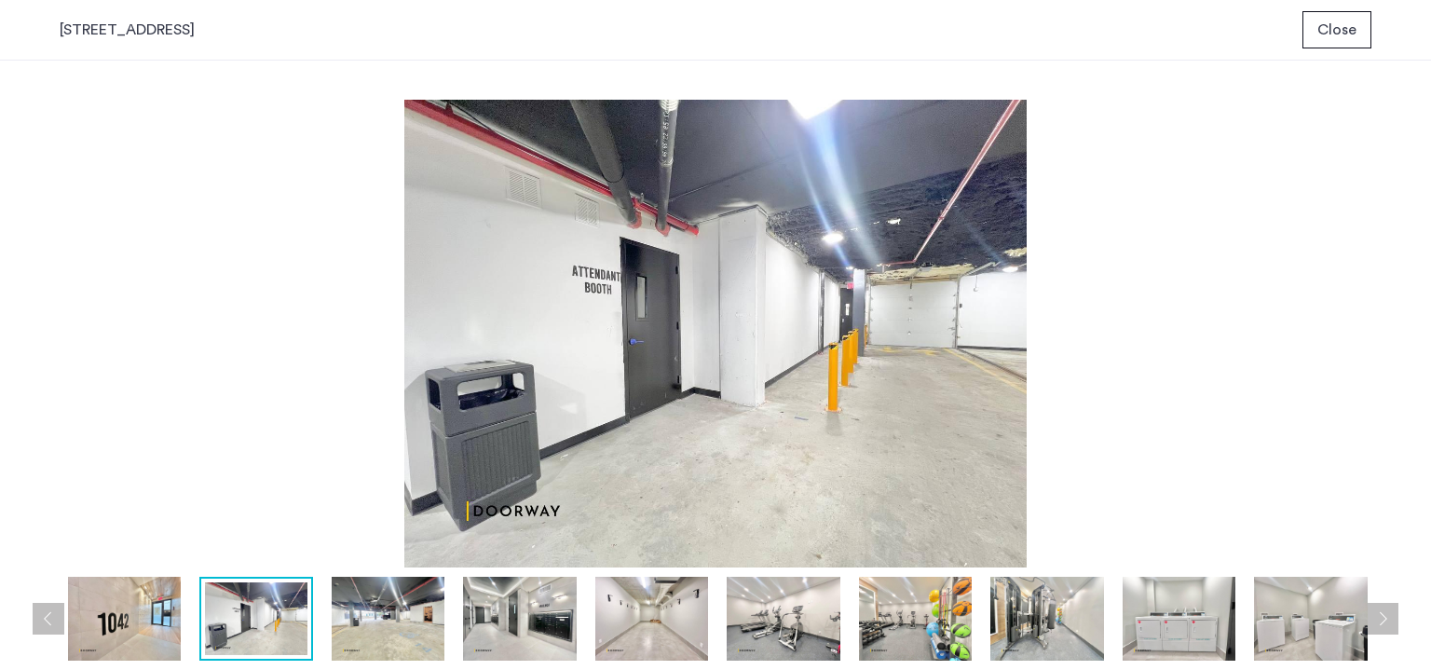
click at [1390, 617] on button "Next apartment" at bounding box center [1382, 619] width 32 height 32
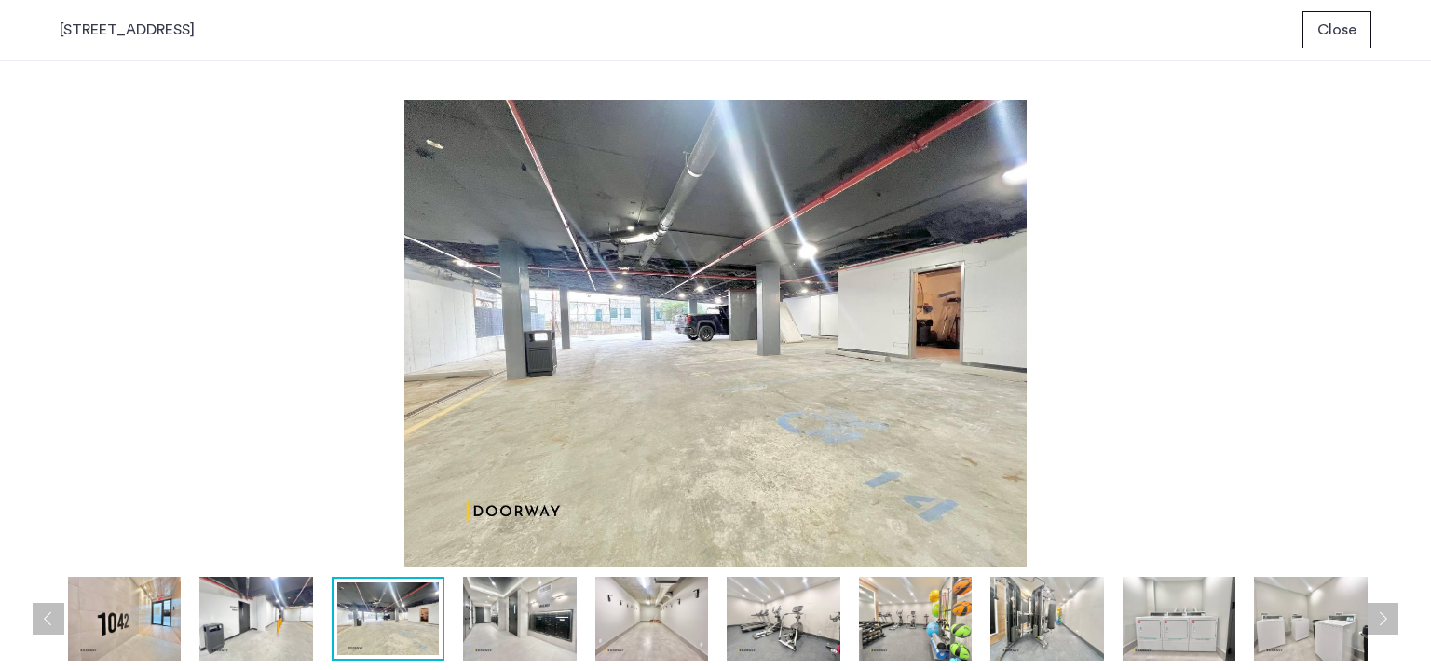
click at [1390, 617] on button "Next apartment" at bounding box center [1382, 619] width 32 height 32
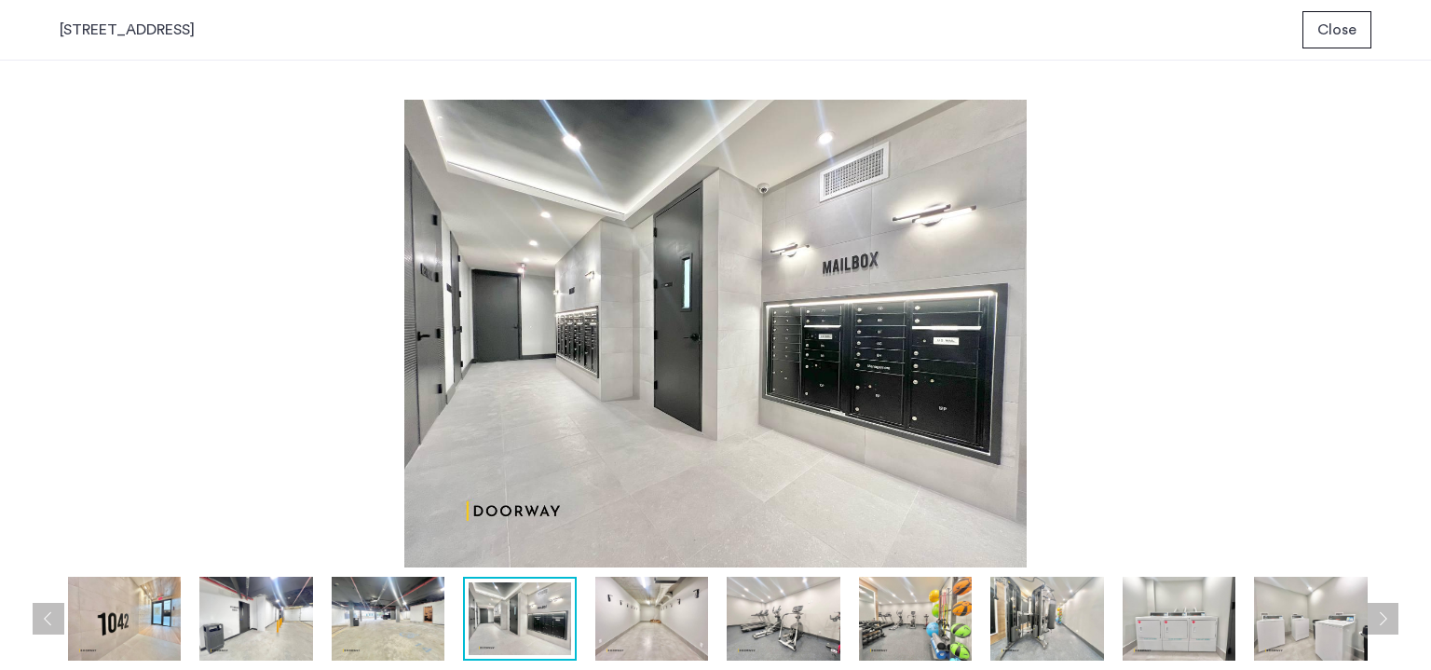
click at [1390, 617] on button "Next apartment" at bounding box center [1382, 619] width 32 height 32
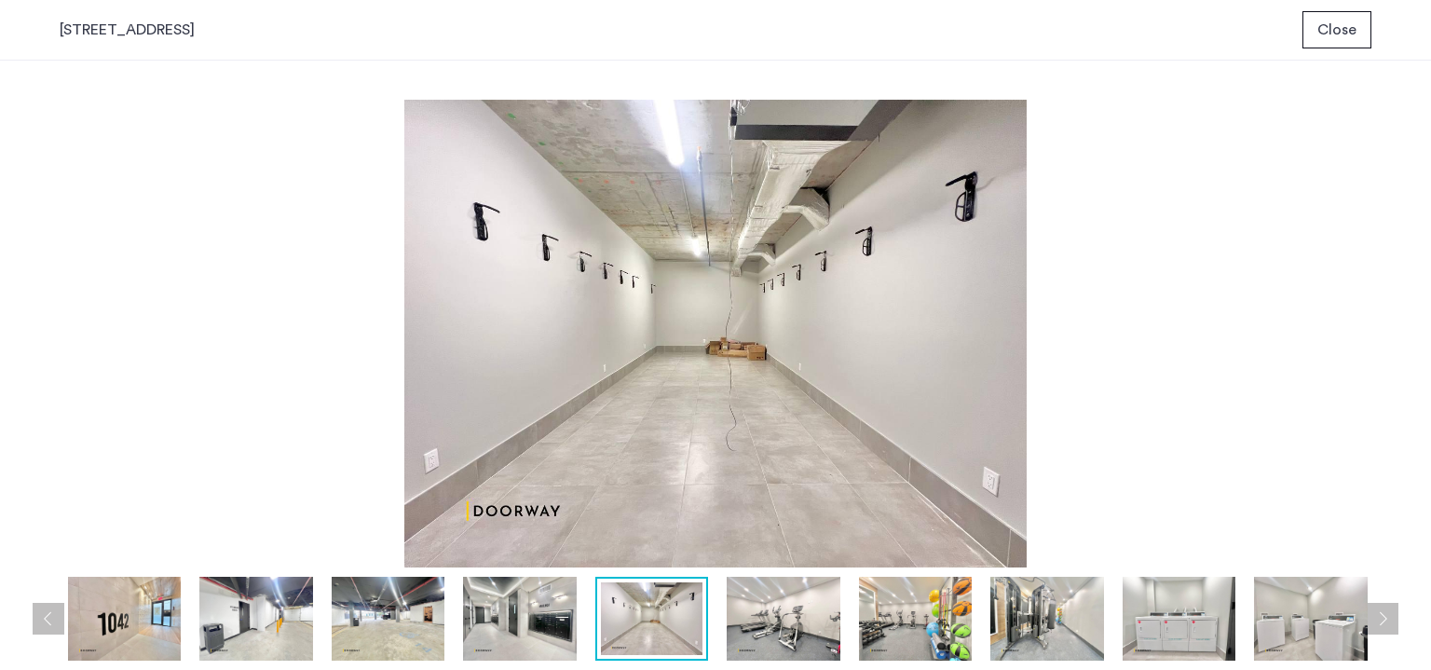
click at [1390, 617] on button "Next apartment" at bounding box center [1382, 619] width 32 height 32
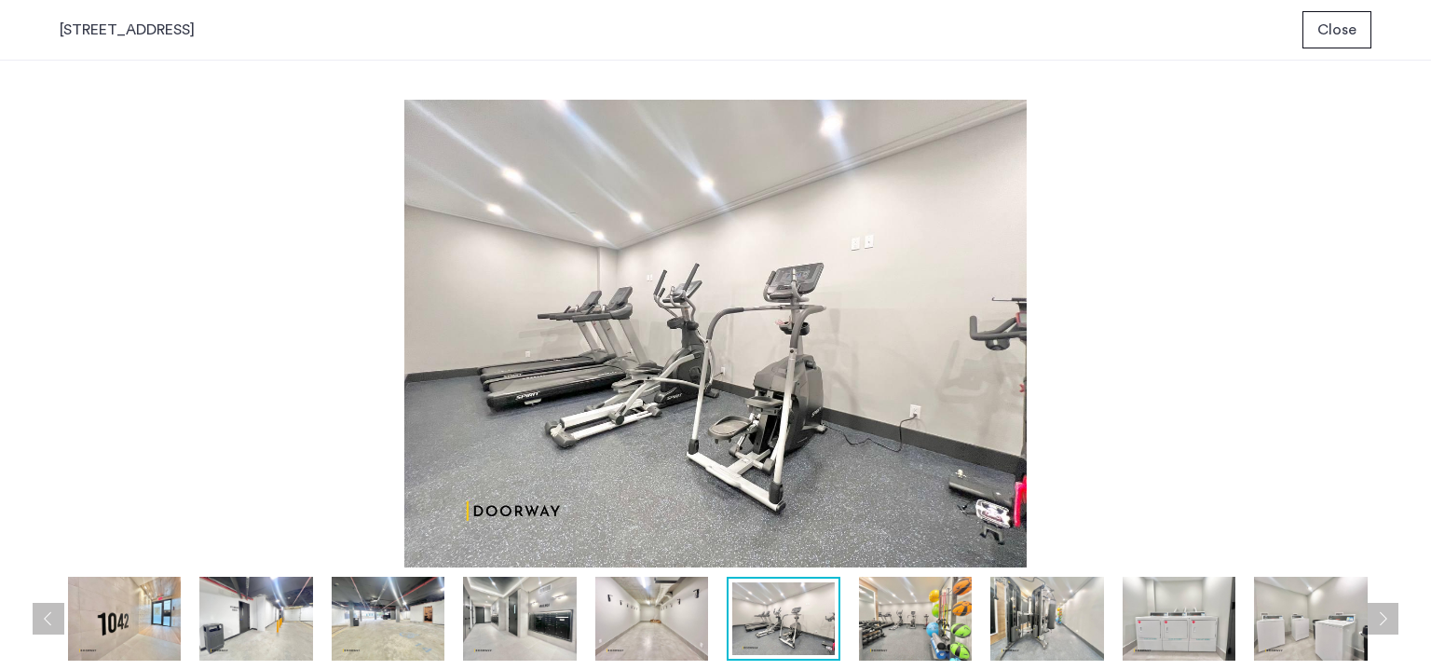
click at [1390, 617] on button "Next apartment" at bounding box center [1382, 619] width 32 height 32
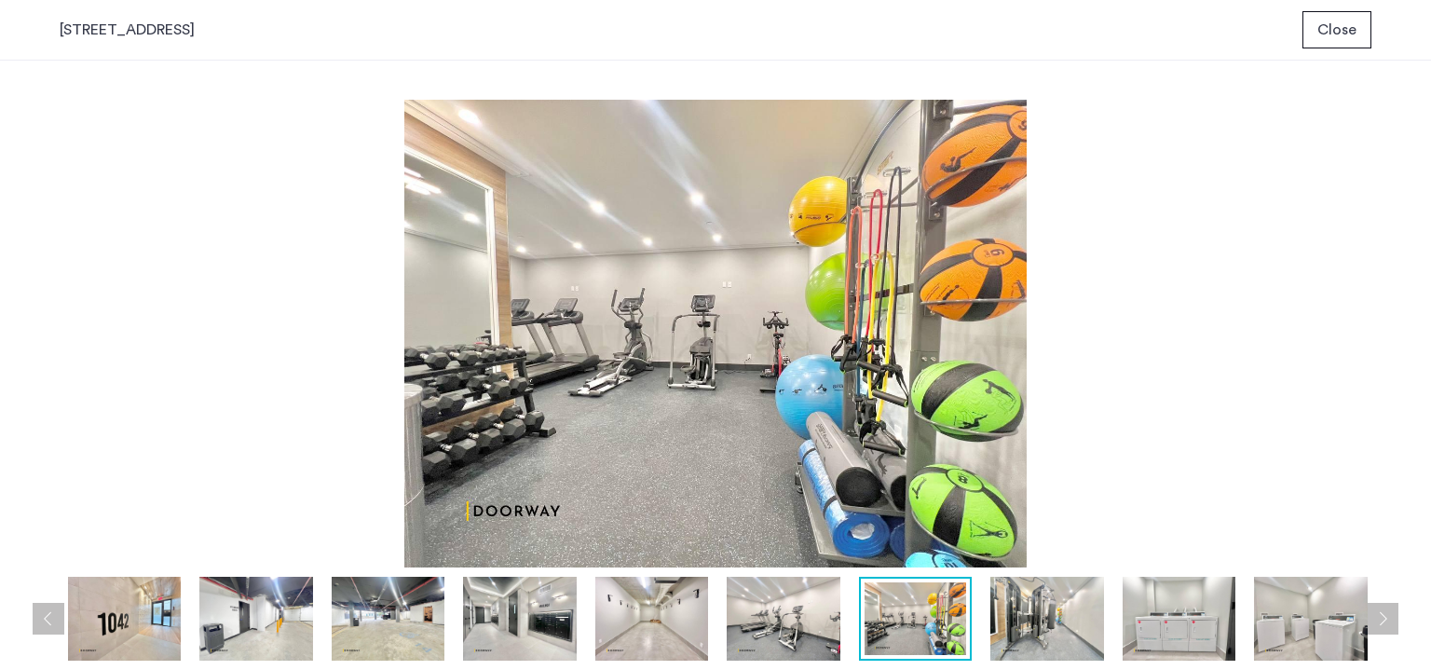
click at [1390, 617] on button "Next apartment" at bounding box center [1382, 619] width 32 height 32
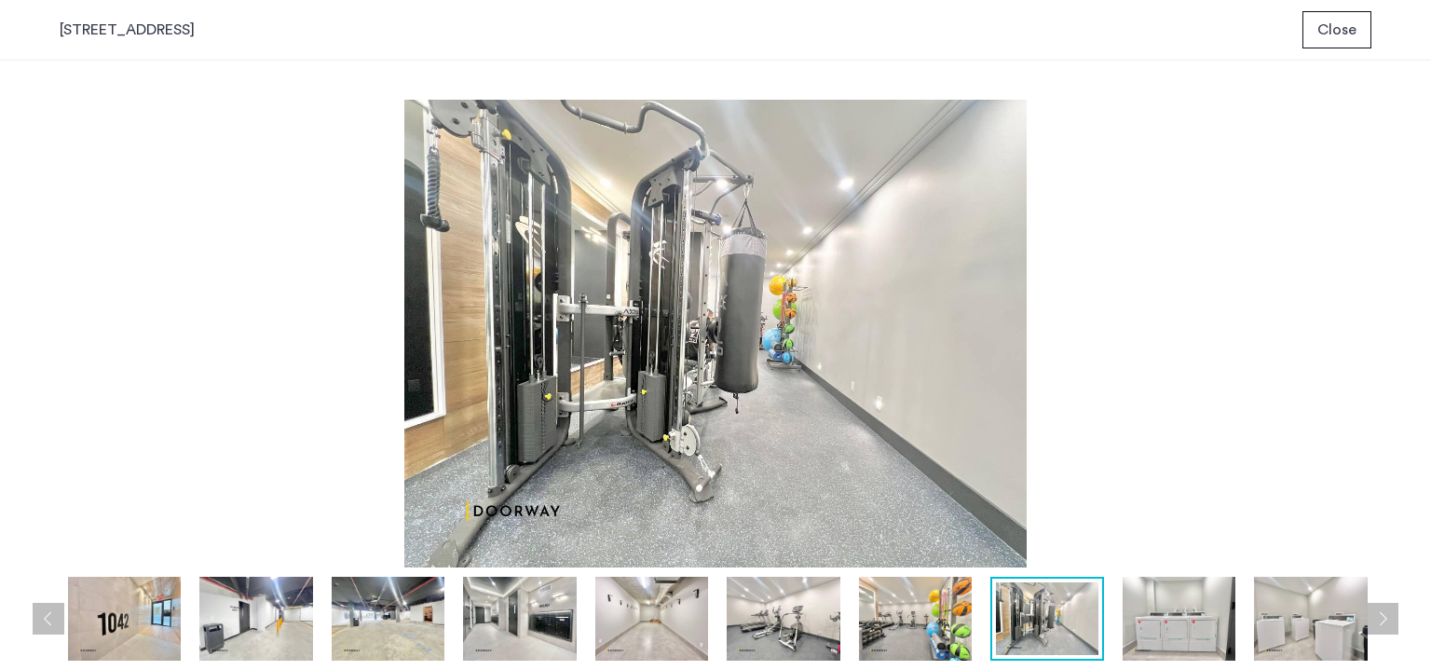
click at [1390, 617] on button "Next apartment" at bounding box center [1382, 619] width 32 height 32
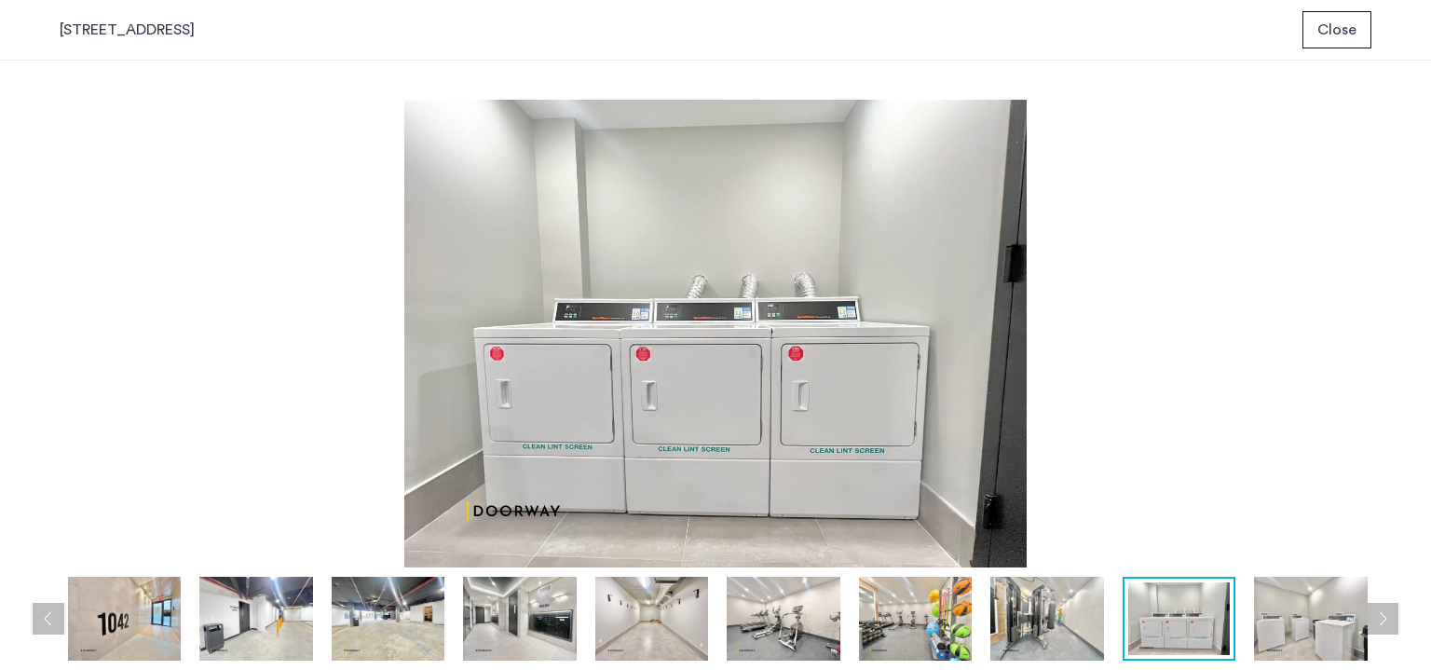
click at [1390, 617] on button "Next apartment" at bounding box center [1382, 619] width 32 height 32
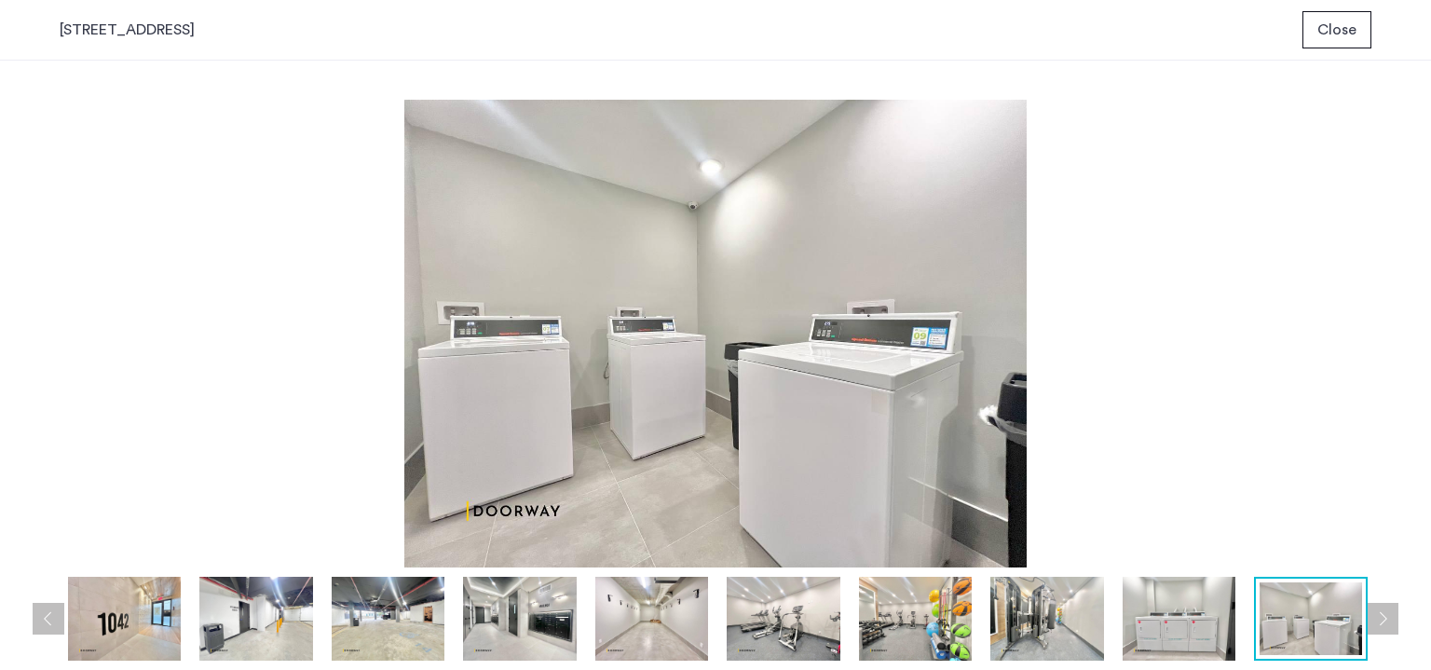
click at [1390, 617] on button "Next apartment" at bounding box center [1382, 619] width 32 height 32
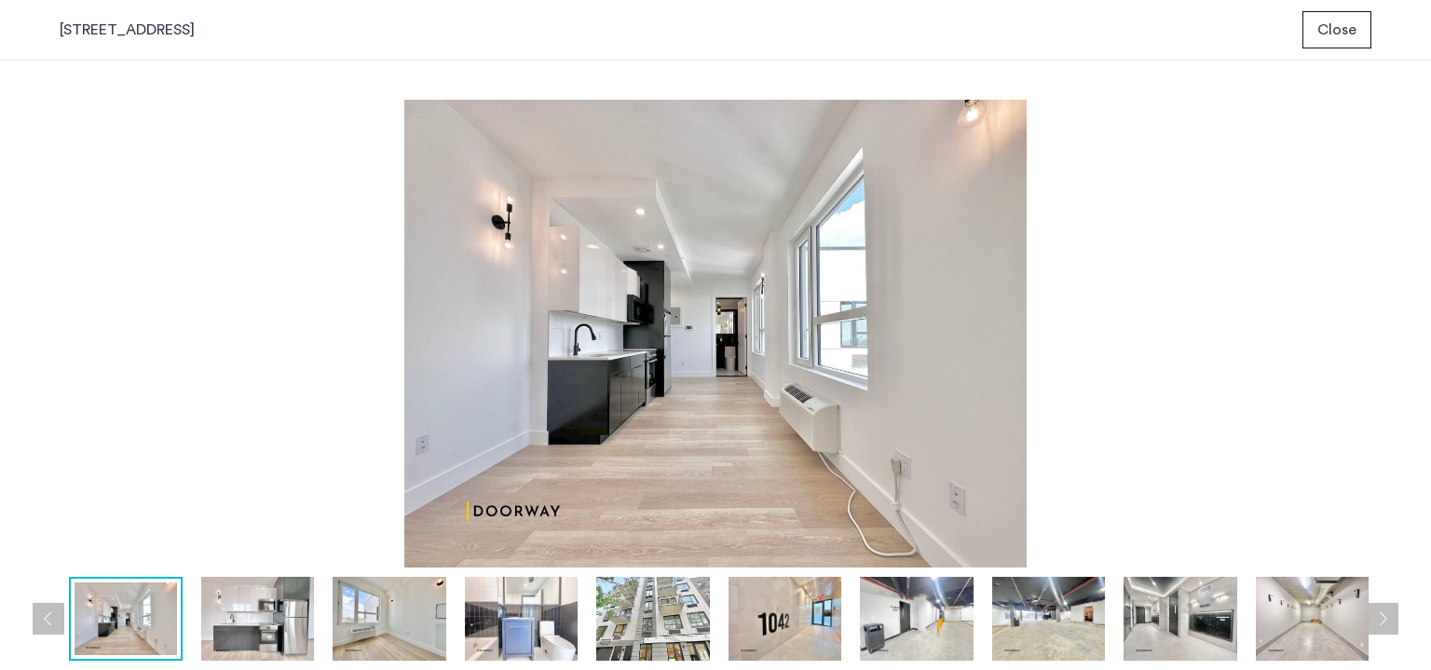
click at [1390, 617] on button "Next apartment" at bounding box center [1382, 619] width 32 height 32
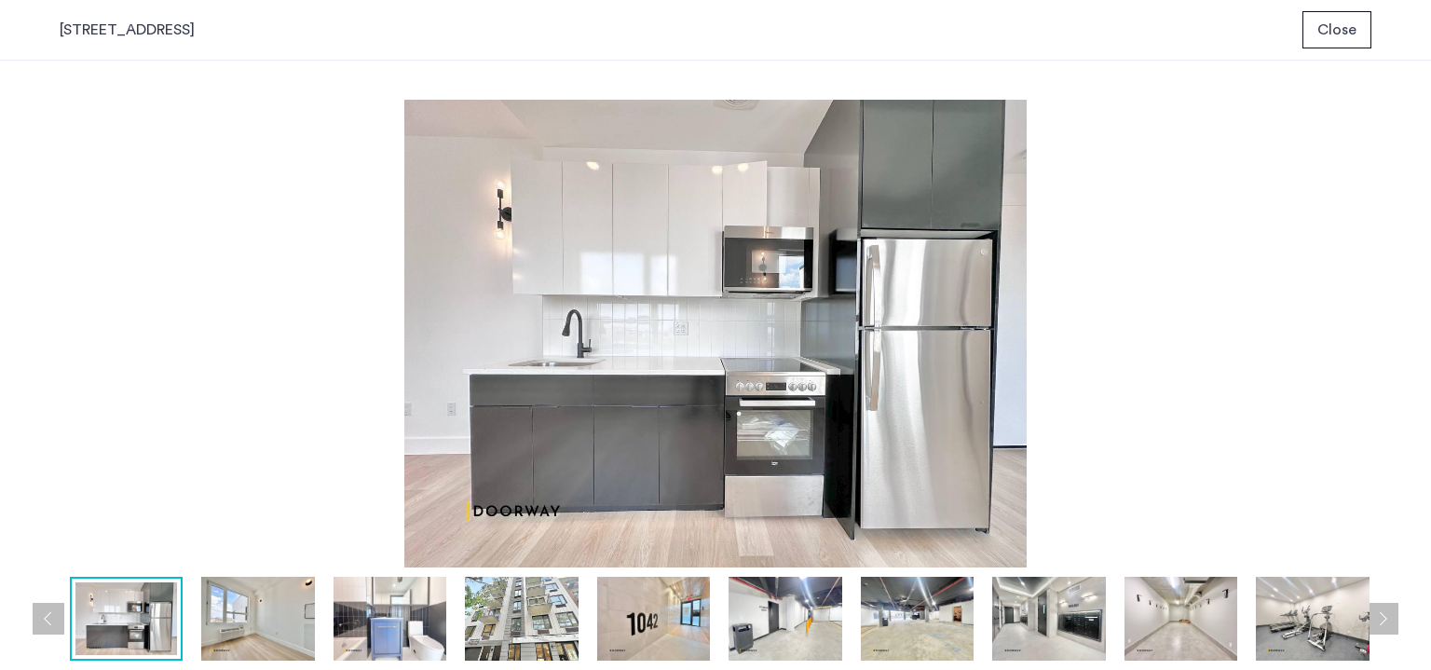
click at [1390, 617] on button "Next apartment" at bounding box center [1382, 619] width 32 height 32
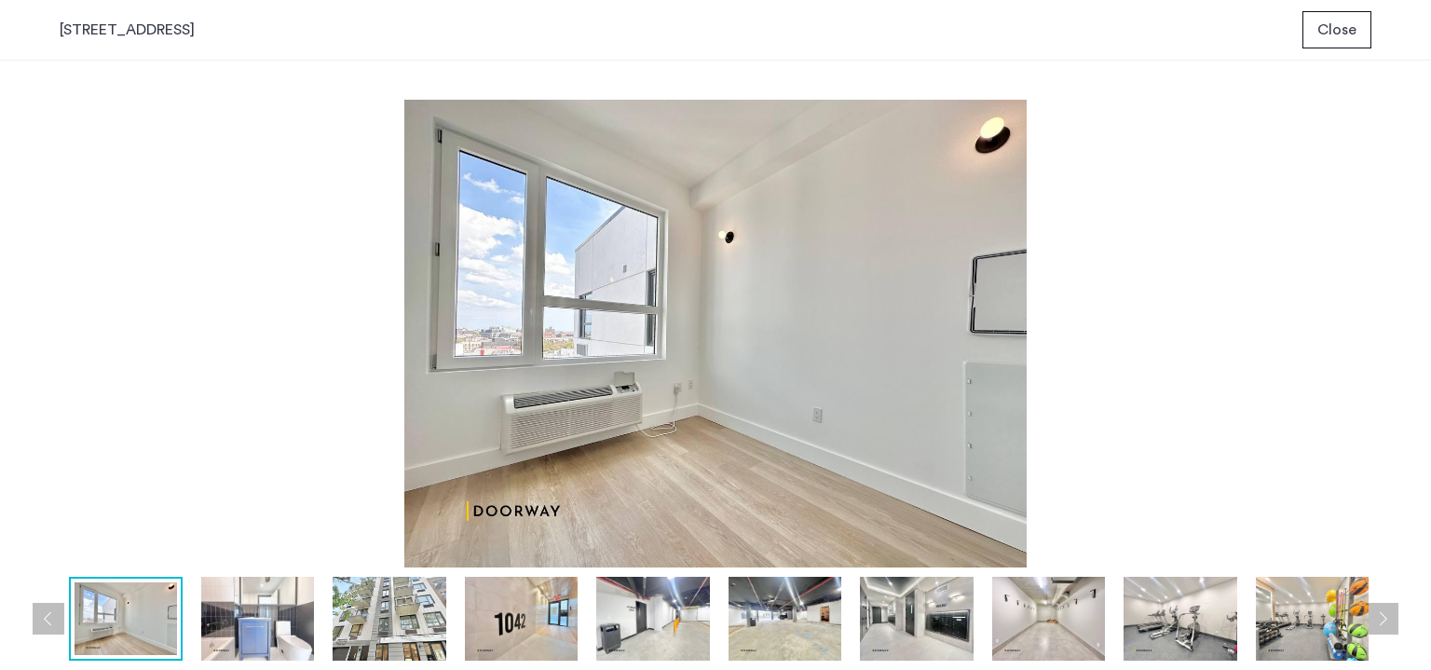
click at [1390, 617] on button "Next apartment" at bounding box center [1382, 619] width 32 height 32
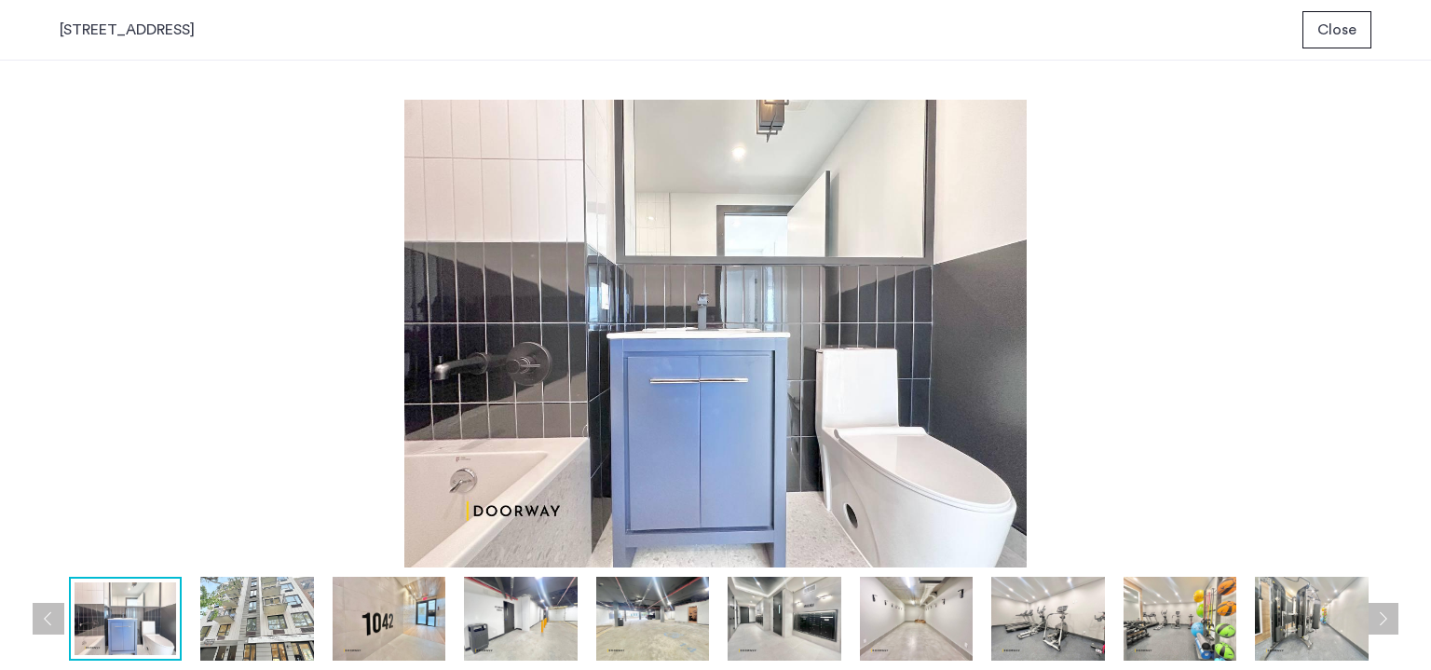
click at [1390, 617] on button "Next apartment" at bounding box center [1382, 619] width 32 height 32
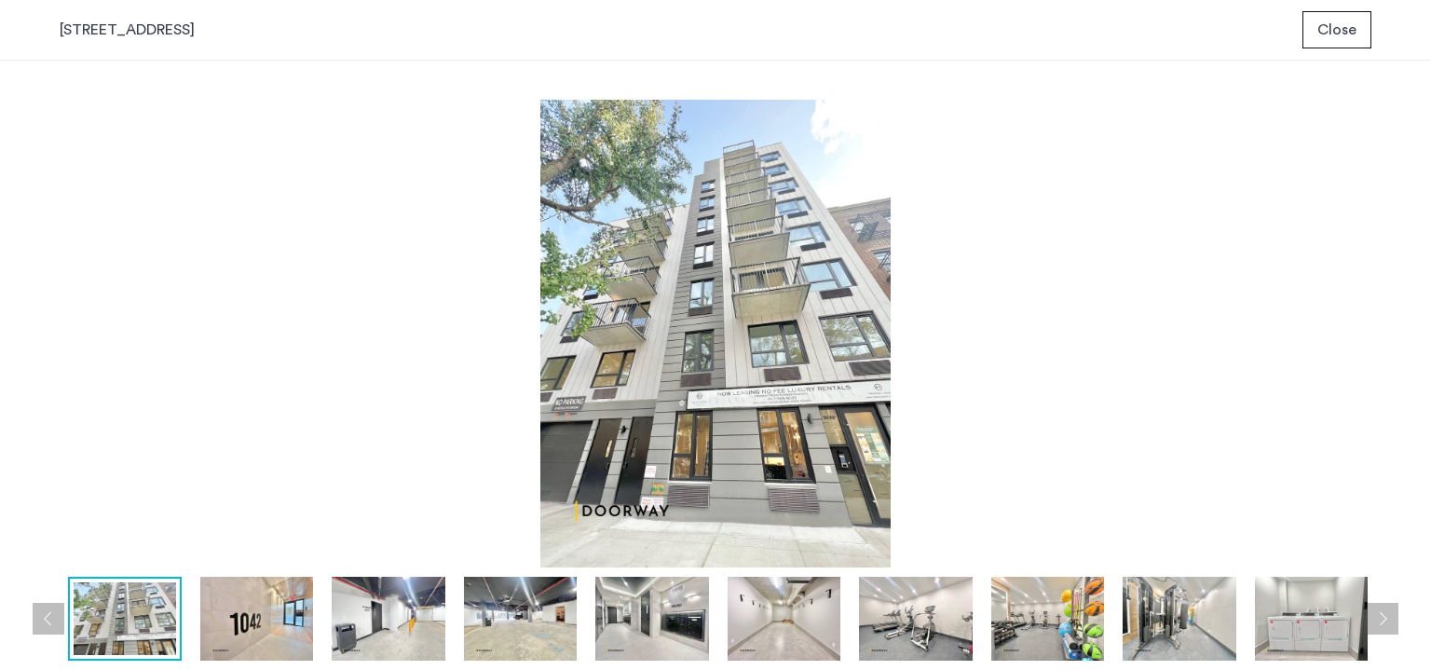
click at [1356, 27] on button "Close" at bounding box center [1336, 29] width 69 height 37
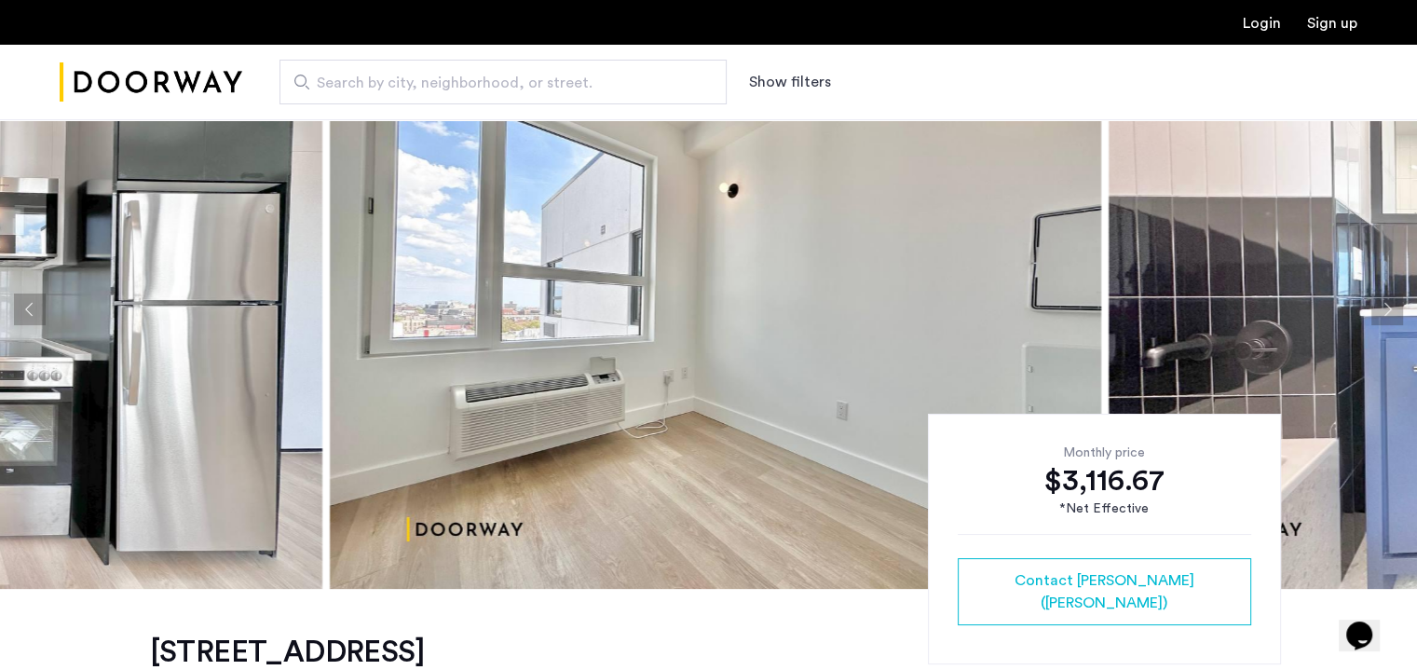
scroll to position [4, 0]
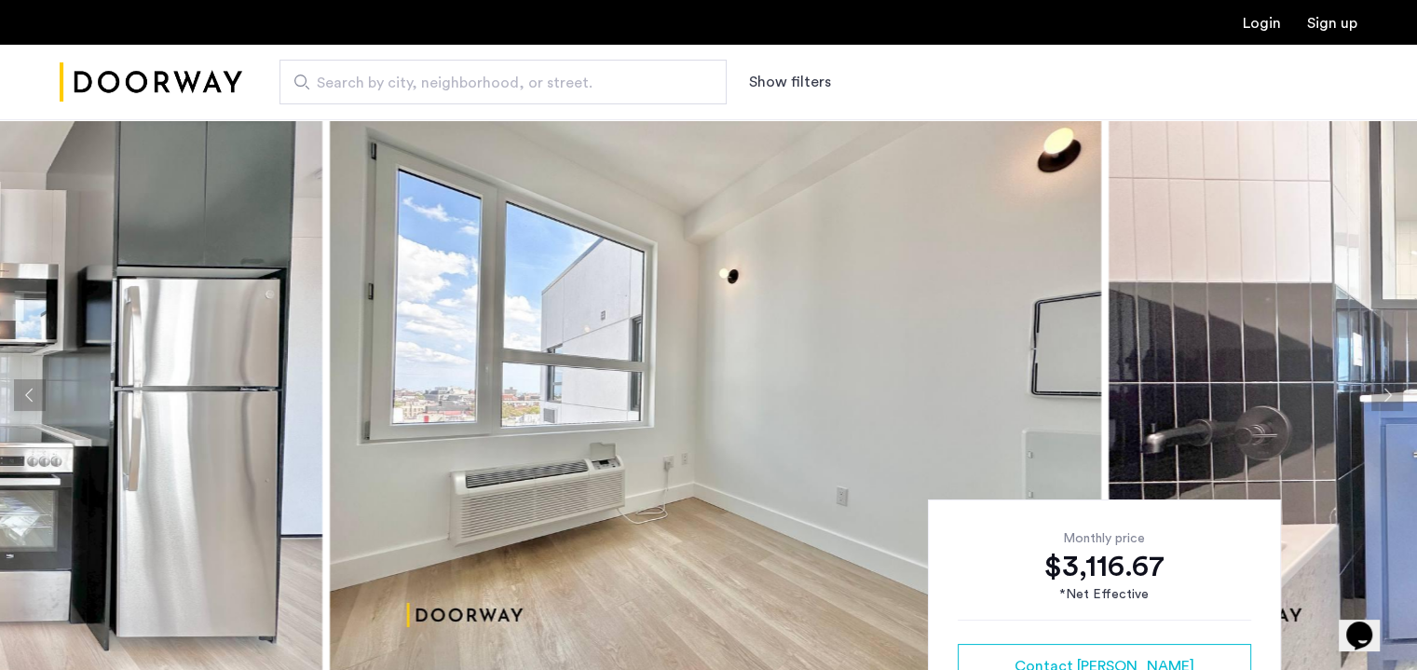
click at [880, 344] on img at bounding box center [715, 394] width 771 height 559
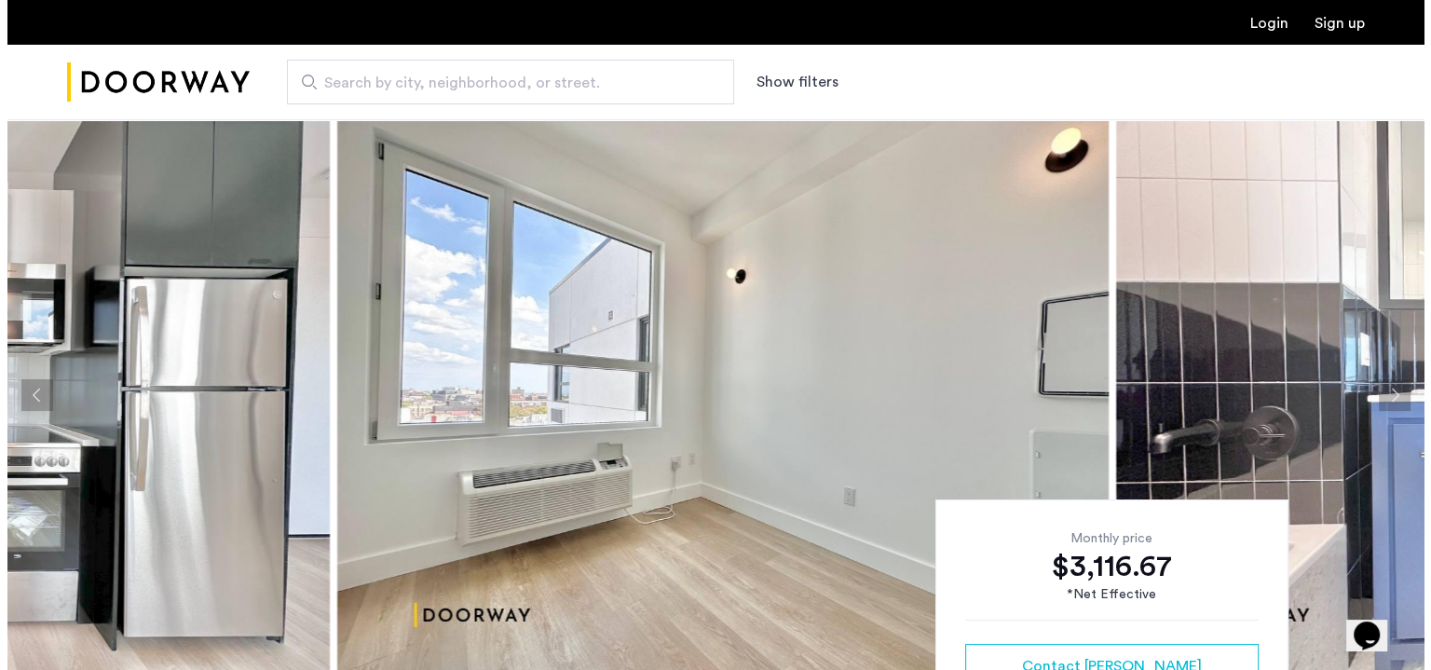
scroll to position [0, 0]
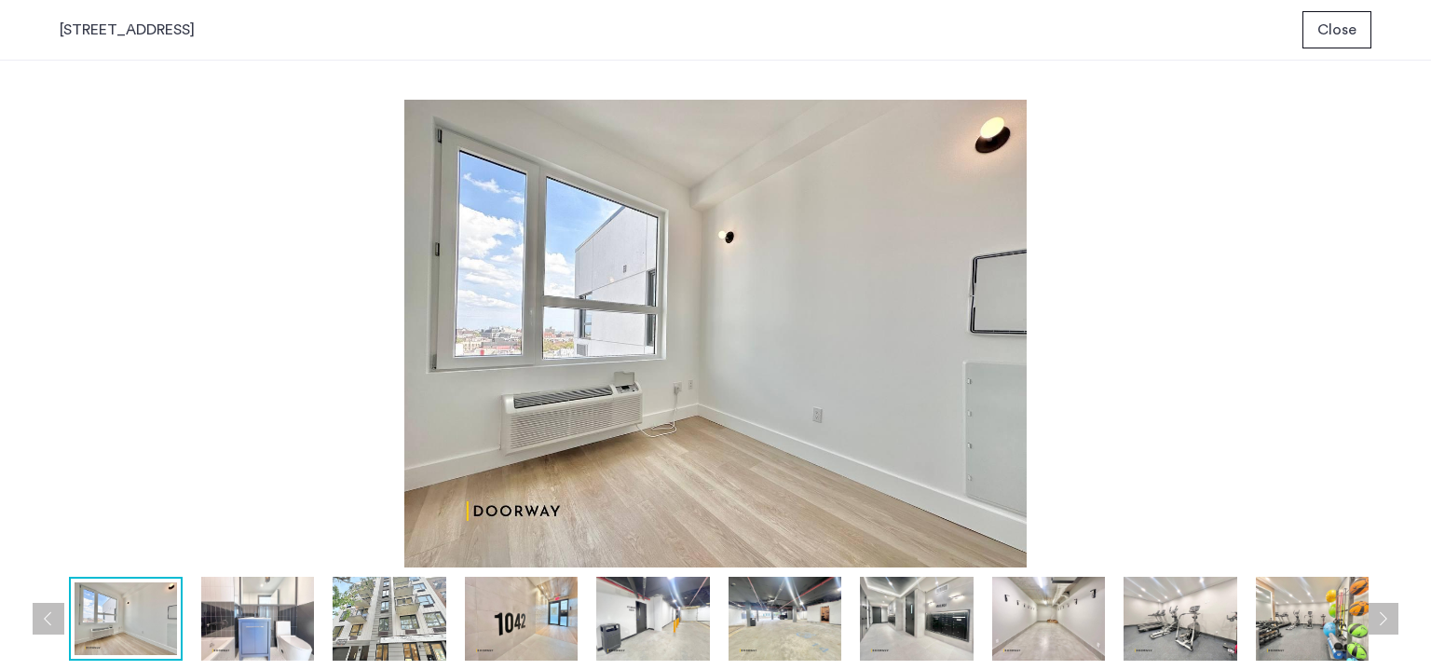
click at [1390, 616] on button "Next apartment" at bounding box center [1382, 619] width 32 height 32
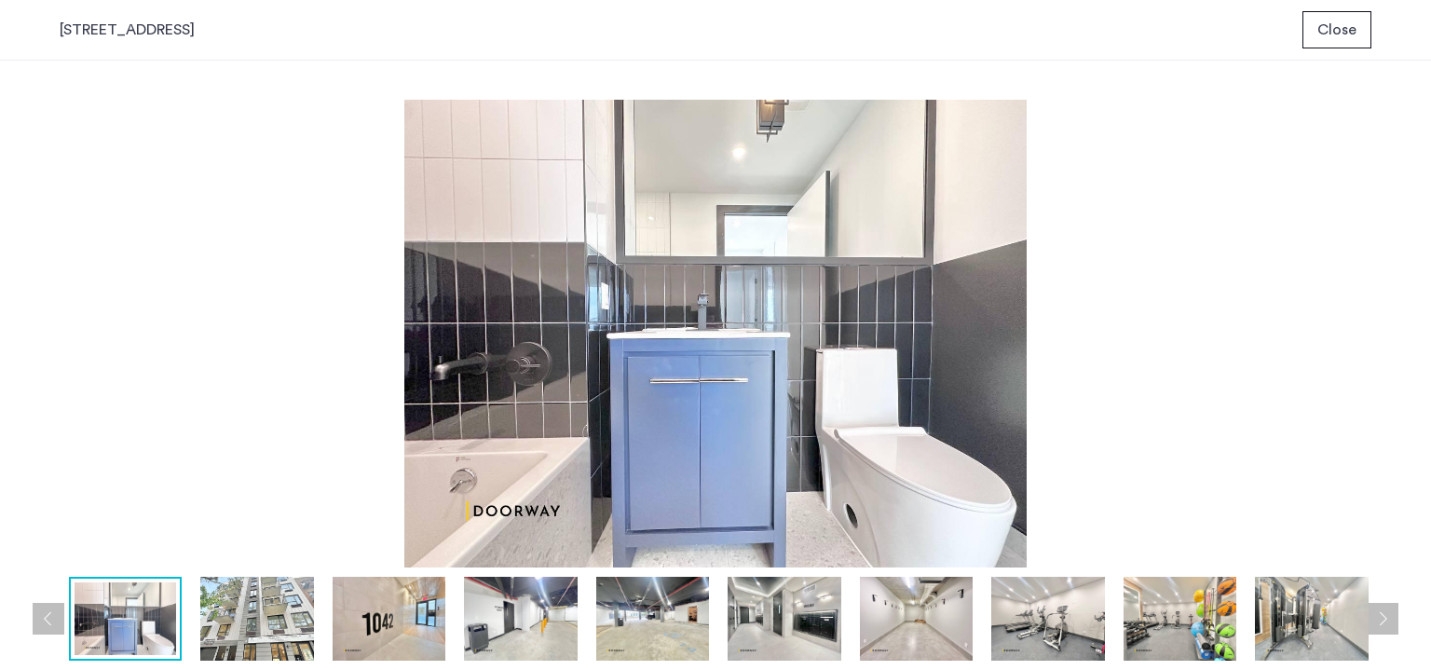
click at [1390, 616] on button "Next apartment" at bounding box center [1382, 619] width 32 height 32
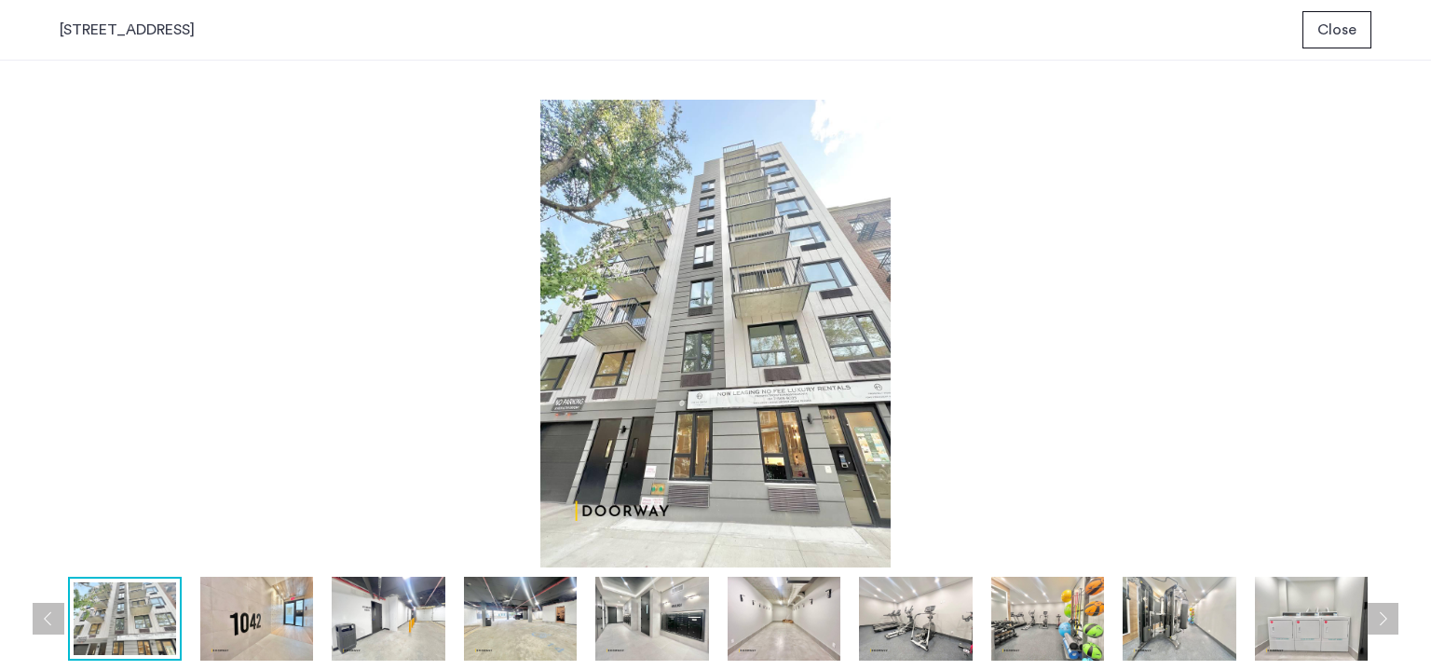
click at [1390, 616] on button "Next apartment" at bounding box center [1382, 619] width 32 height 32
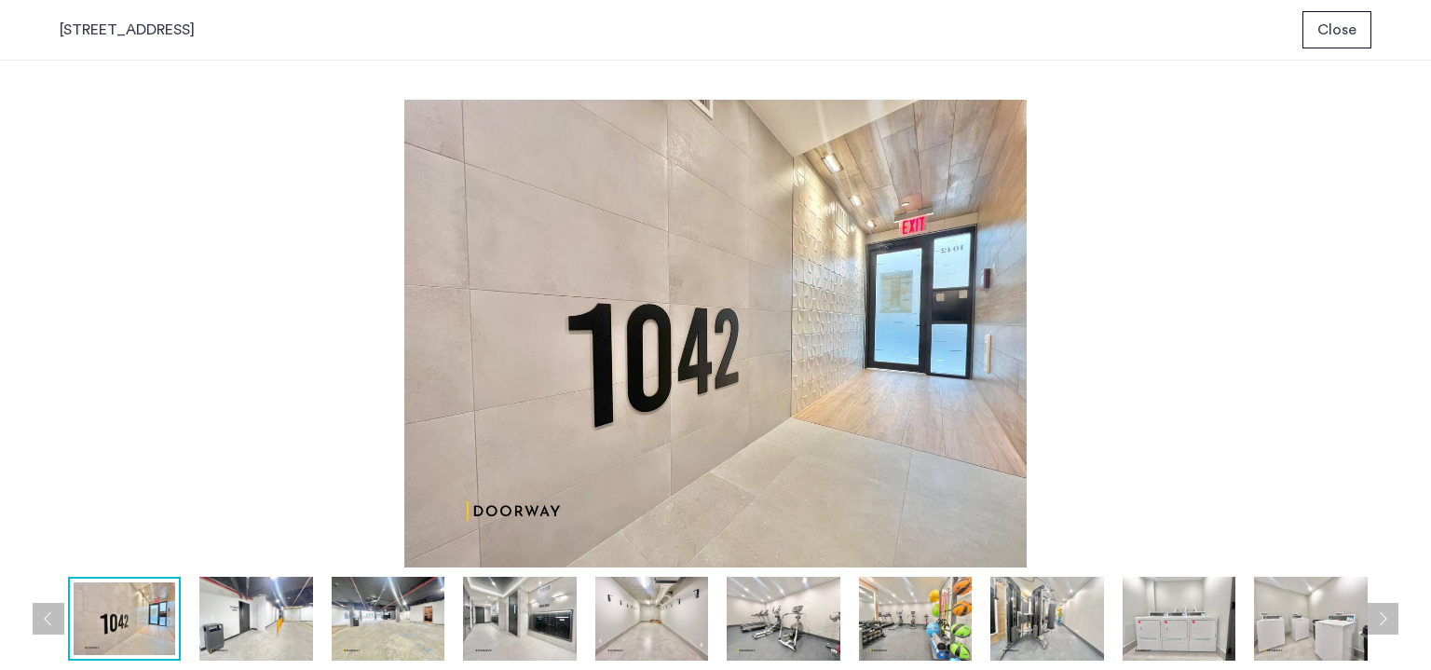
click at [1390, 616] on button "Next apartment" at bounding box center [1382, 619] width 32 height 32
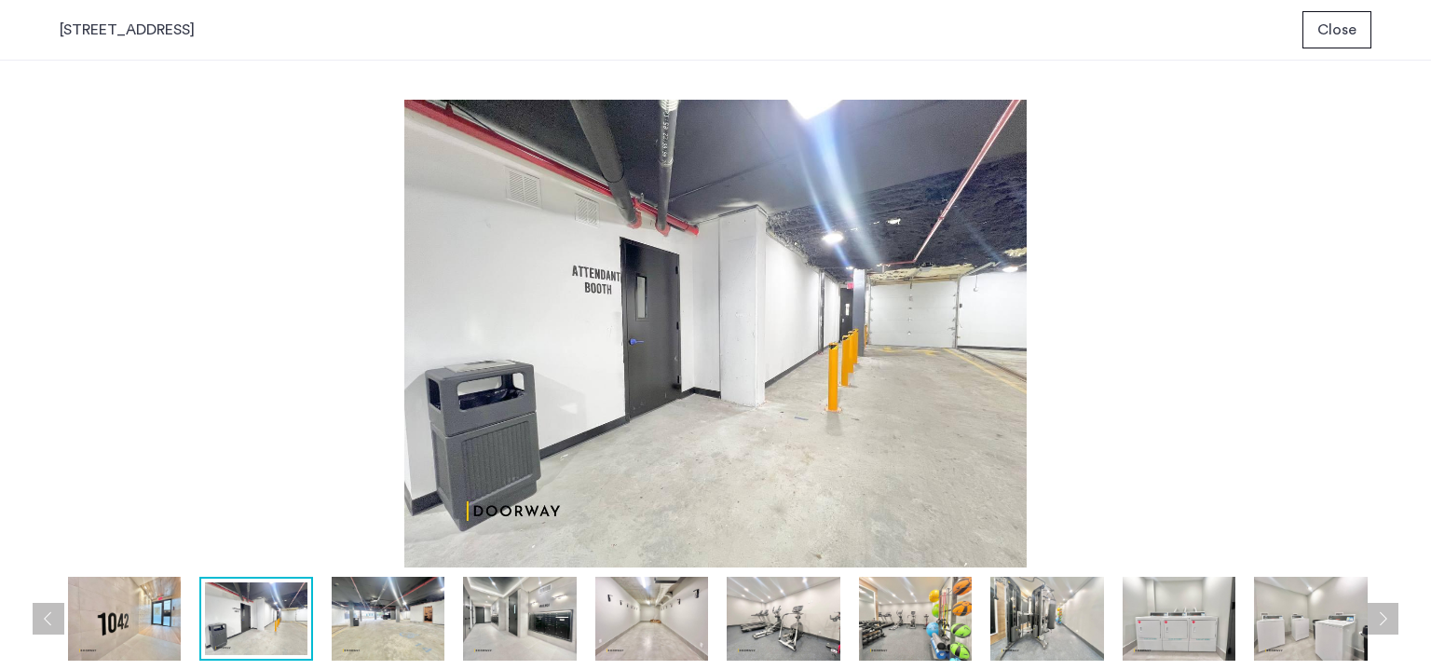
click at [1390, 616] on button "Next apartment" at bounding box center [1382, 619] width 32 height 32
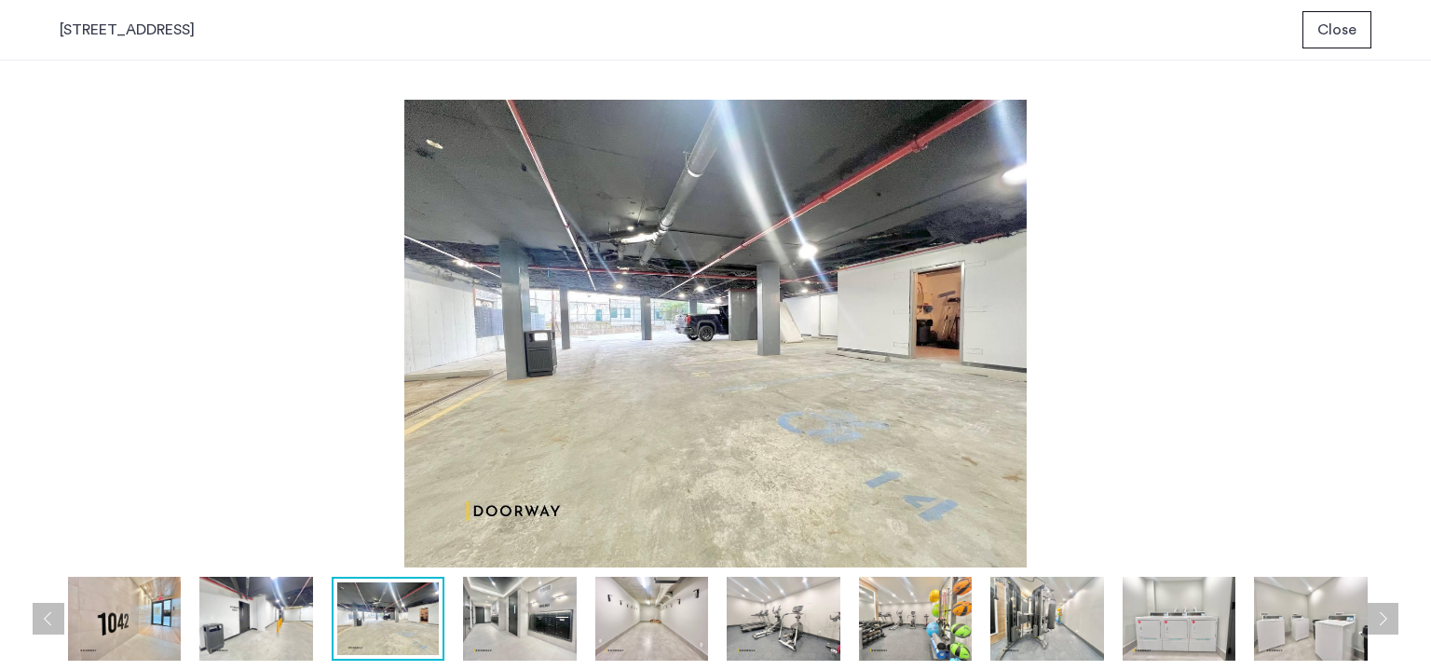
click at [1390, 616] on button "Next apartment" at bounding box center [1382, 619] width 32 height 32
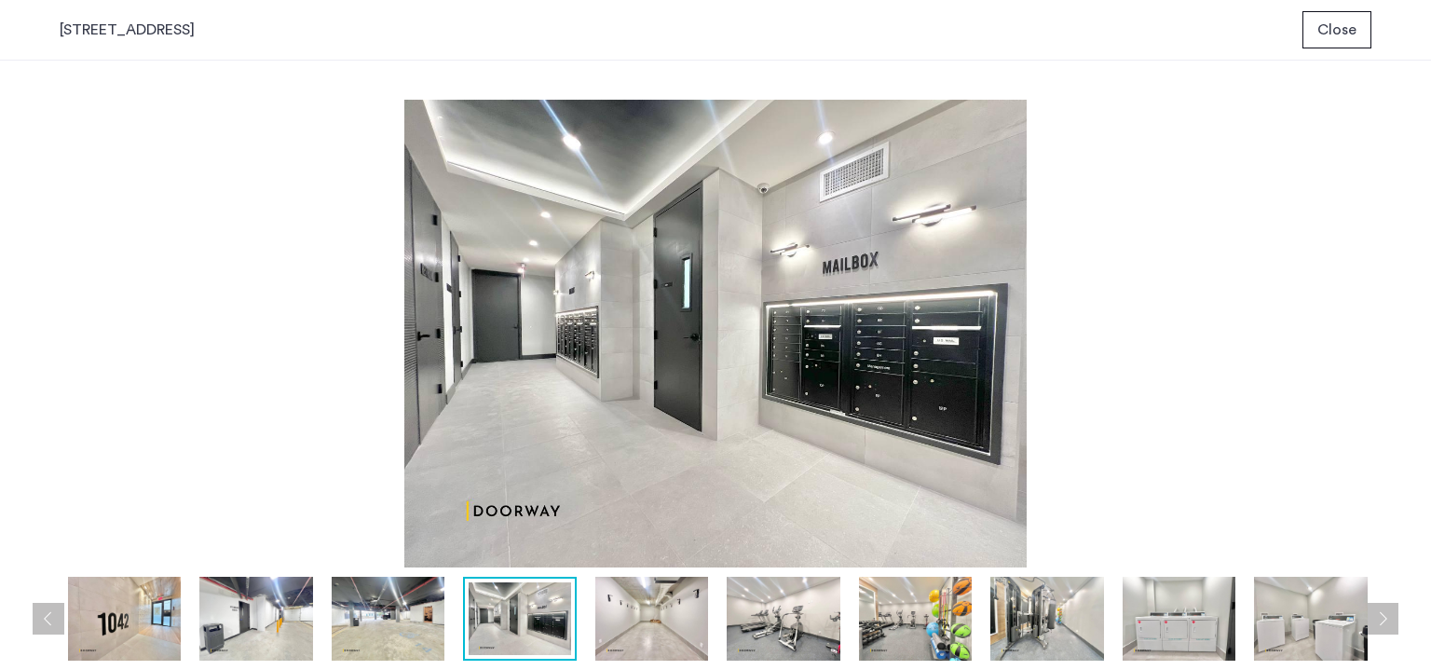
click at [1390, 616] on button "Next apartment" at bounding box center [1382, 619] width 32 height 32
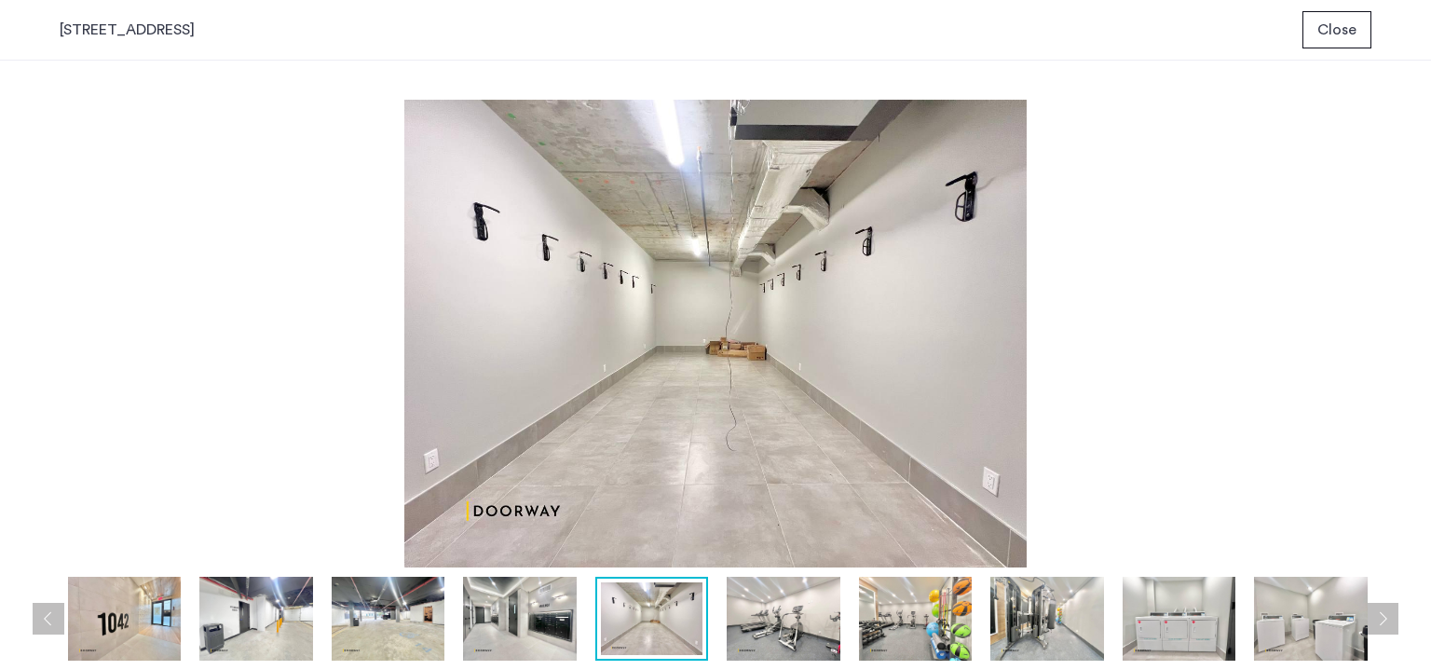
click at [1390, 616] on button "Next apartment" at bounding box center [1382, 619] width 32 height 32
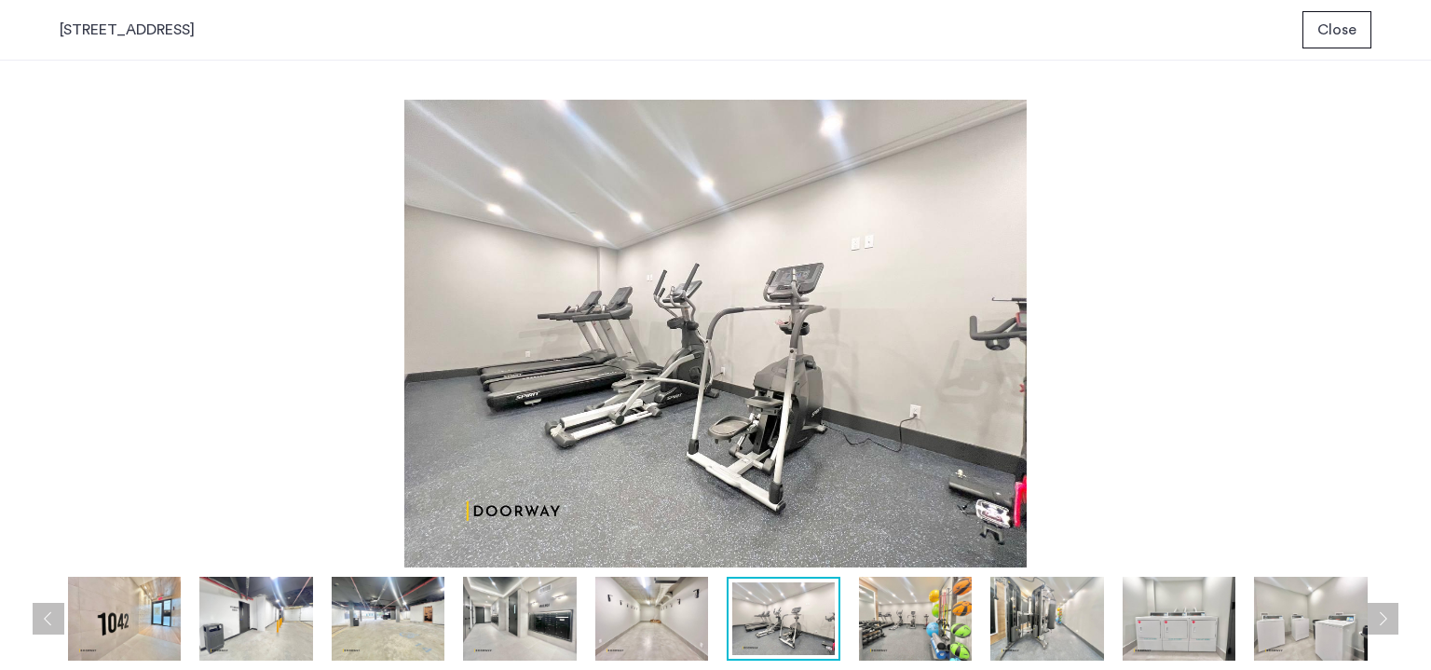
click at [1390, 616] on button "Next apartment" at bounding box center [1382, 619] width 32 height 32
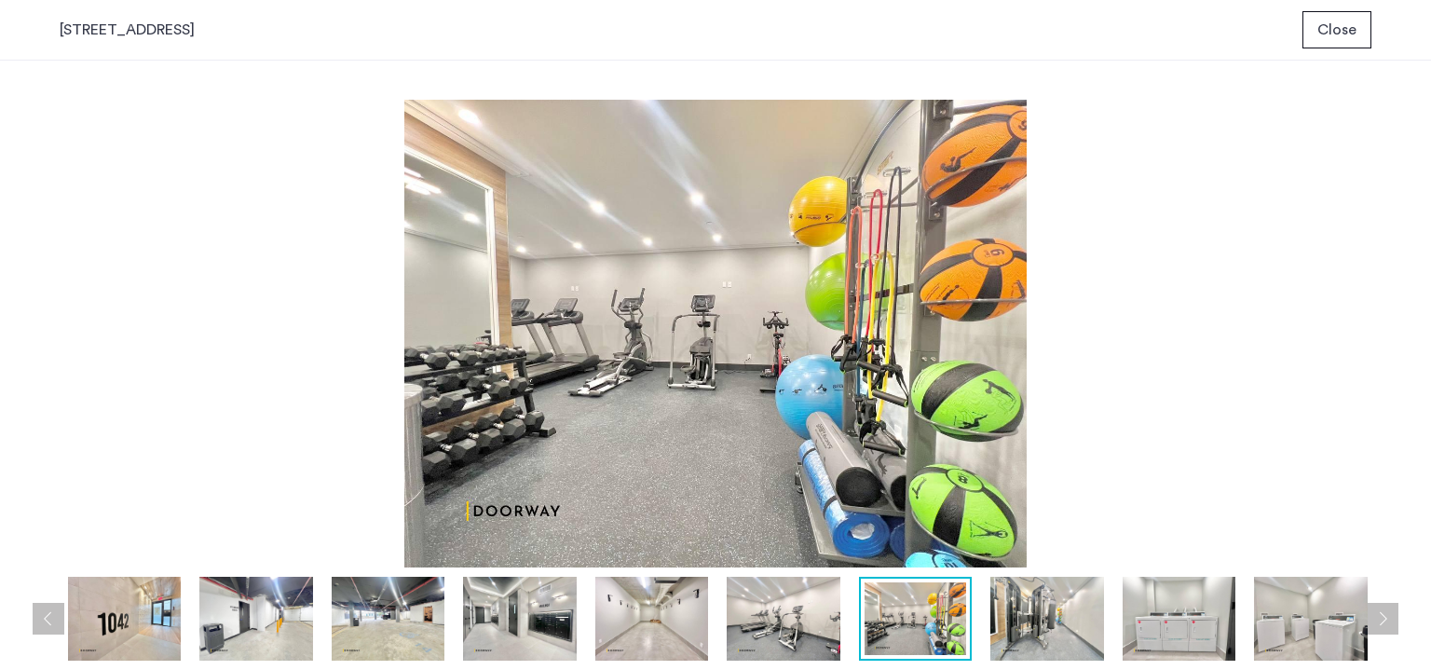
click at [1390, 616] on button "Next apartment" at bounding box center [1382, 619] width 32 height 32
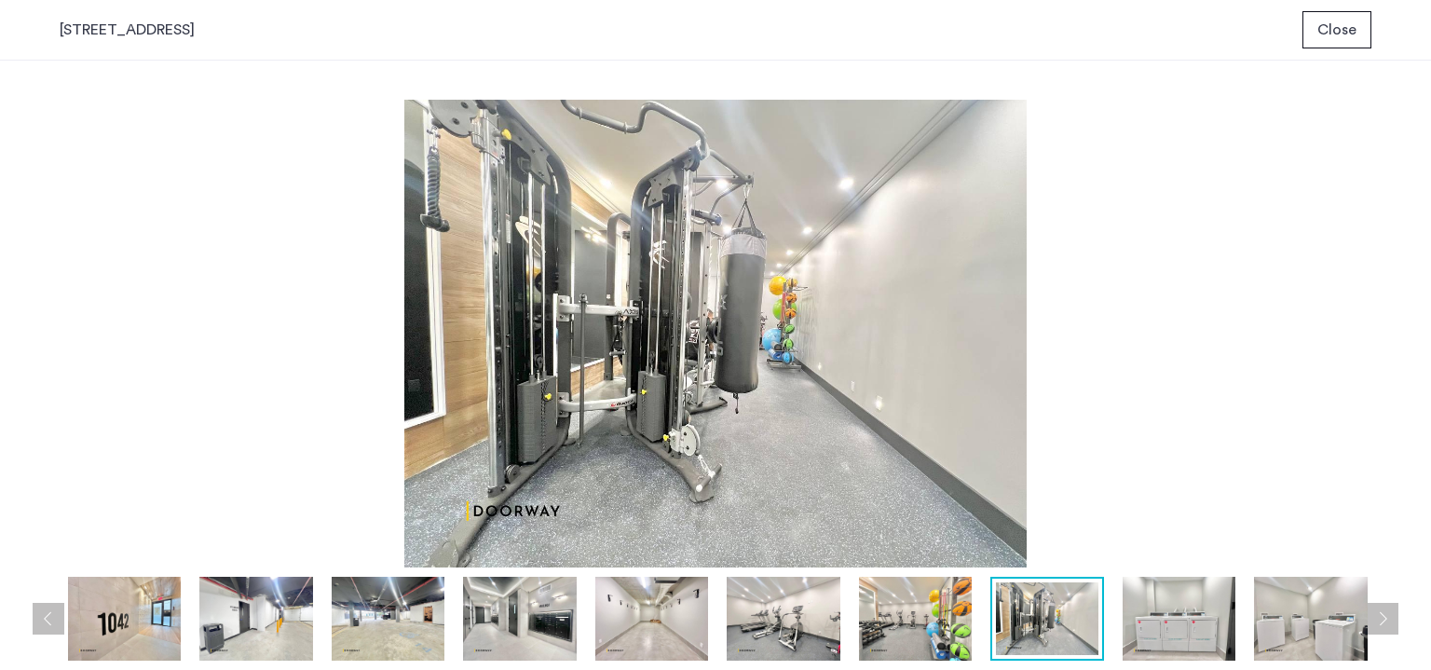
click at [1390, 616] on button "Next apartment" at bounding box center [1382, 619] width 32 height 32
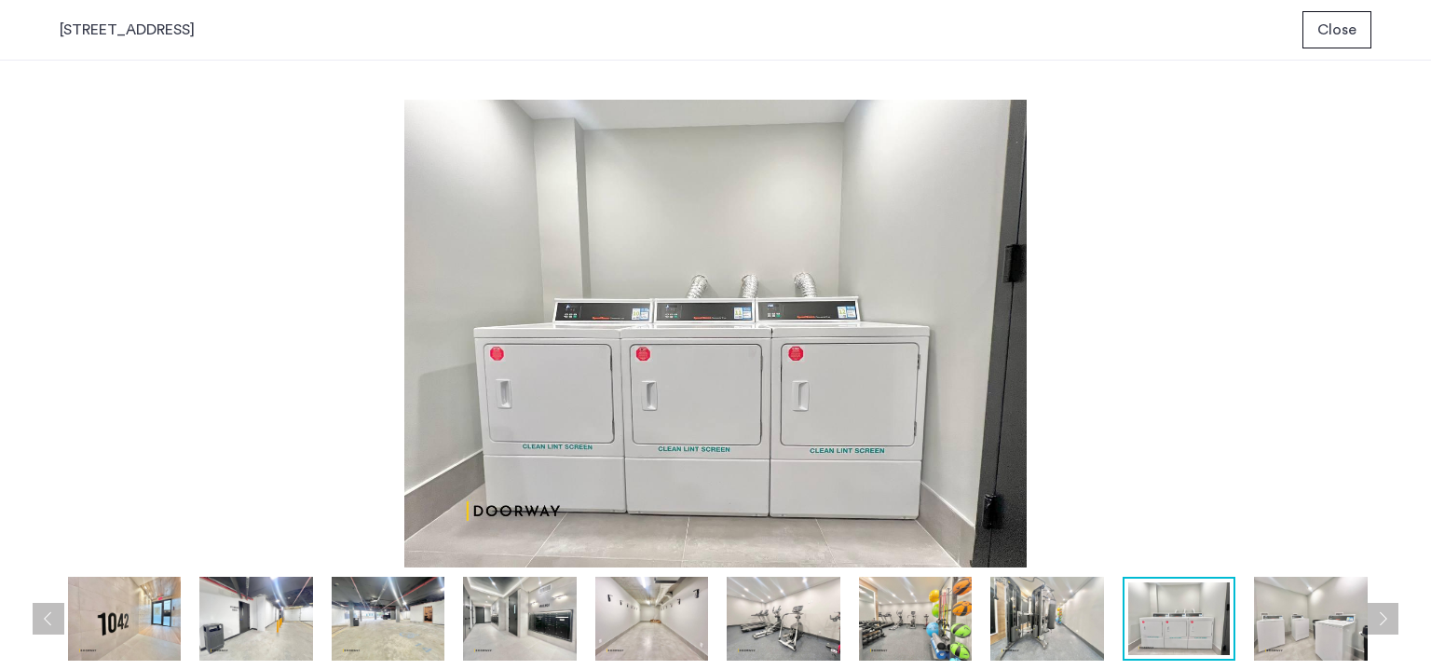
click at [1390, 616] on button "Next apartment" at bounding box center [1382, 619] width 32 height 32
